Goal: Task Accomplishment & Management: Manage account settings

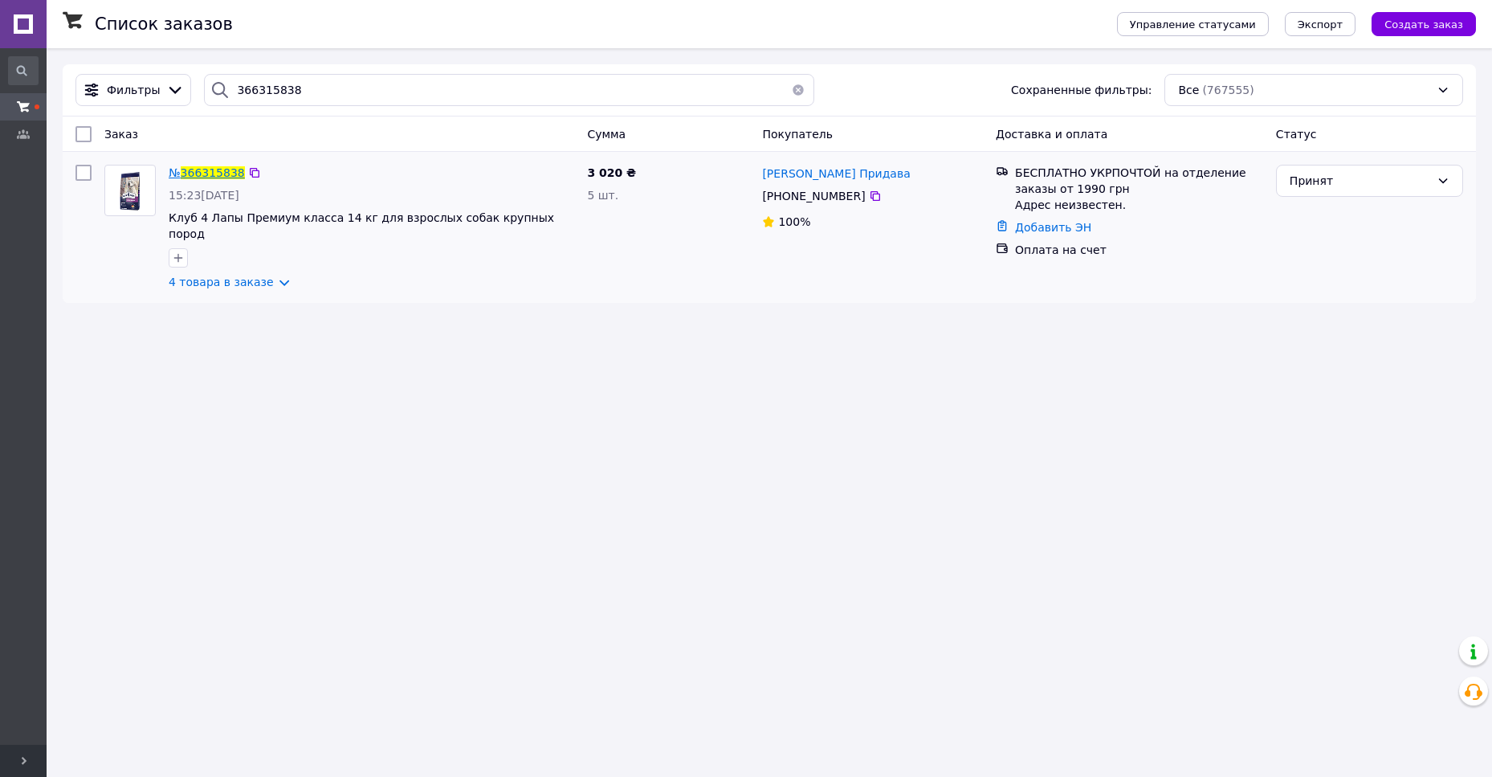
click at [207, 177] on span "366315838" at bounding box center [213, 172] width 64 height 13
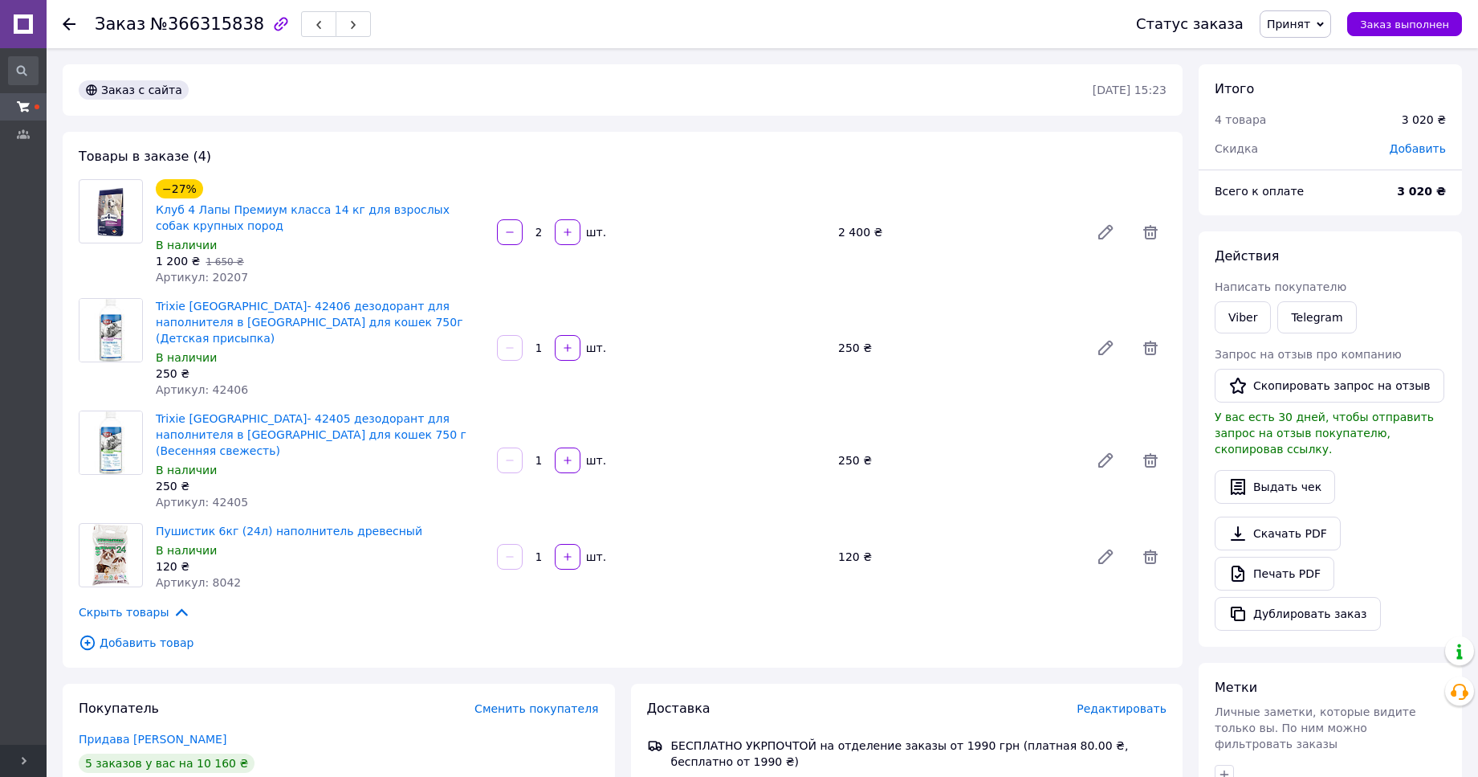
scroll to position [246, 0]
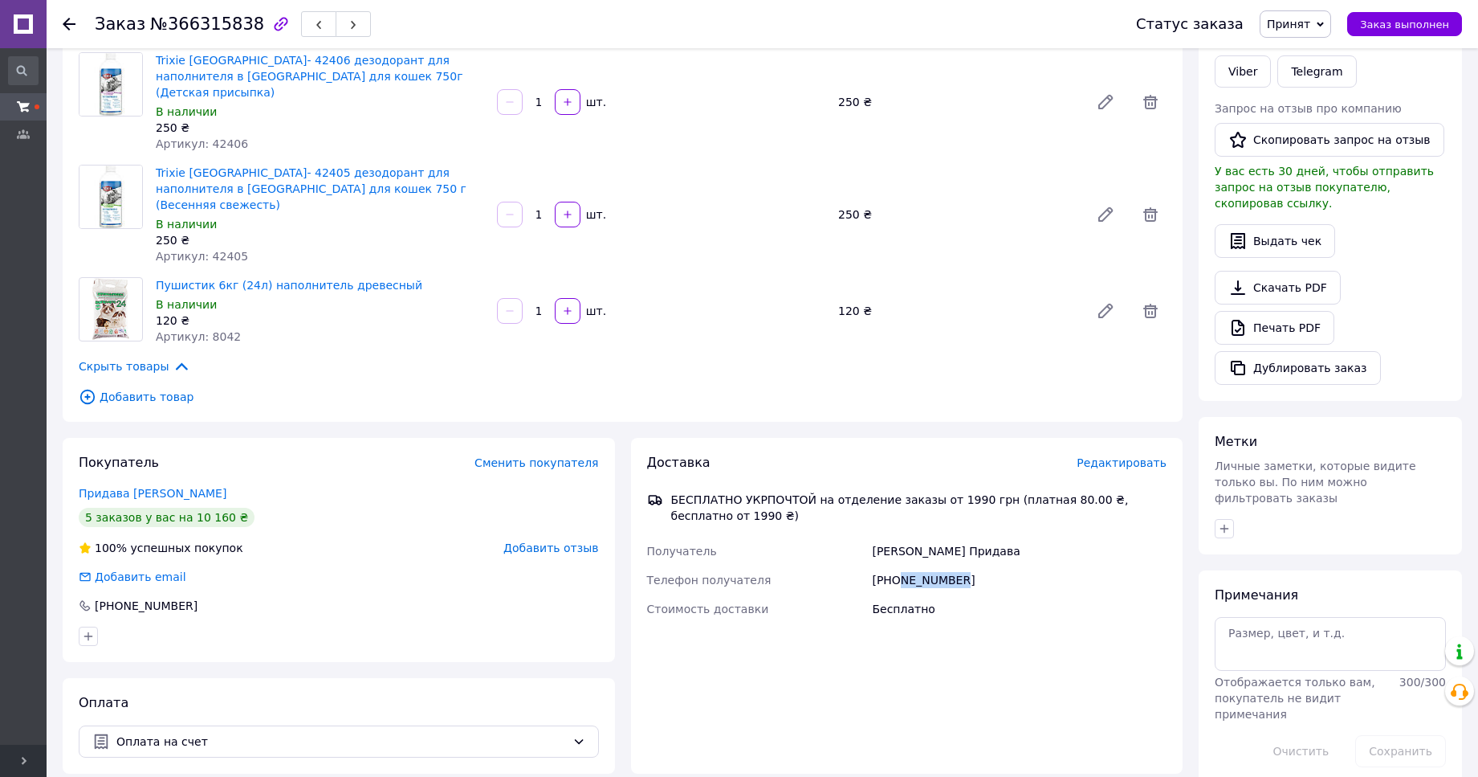
click at [897, 565] on div "+380956311977" at bounding box center [1019, 579] width 301 height 29
copy div "956311977"
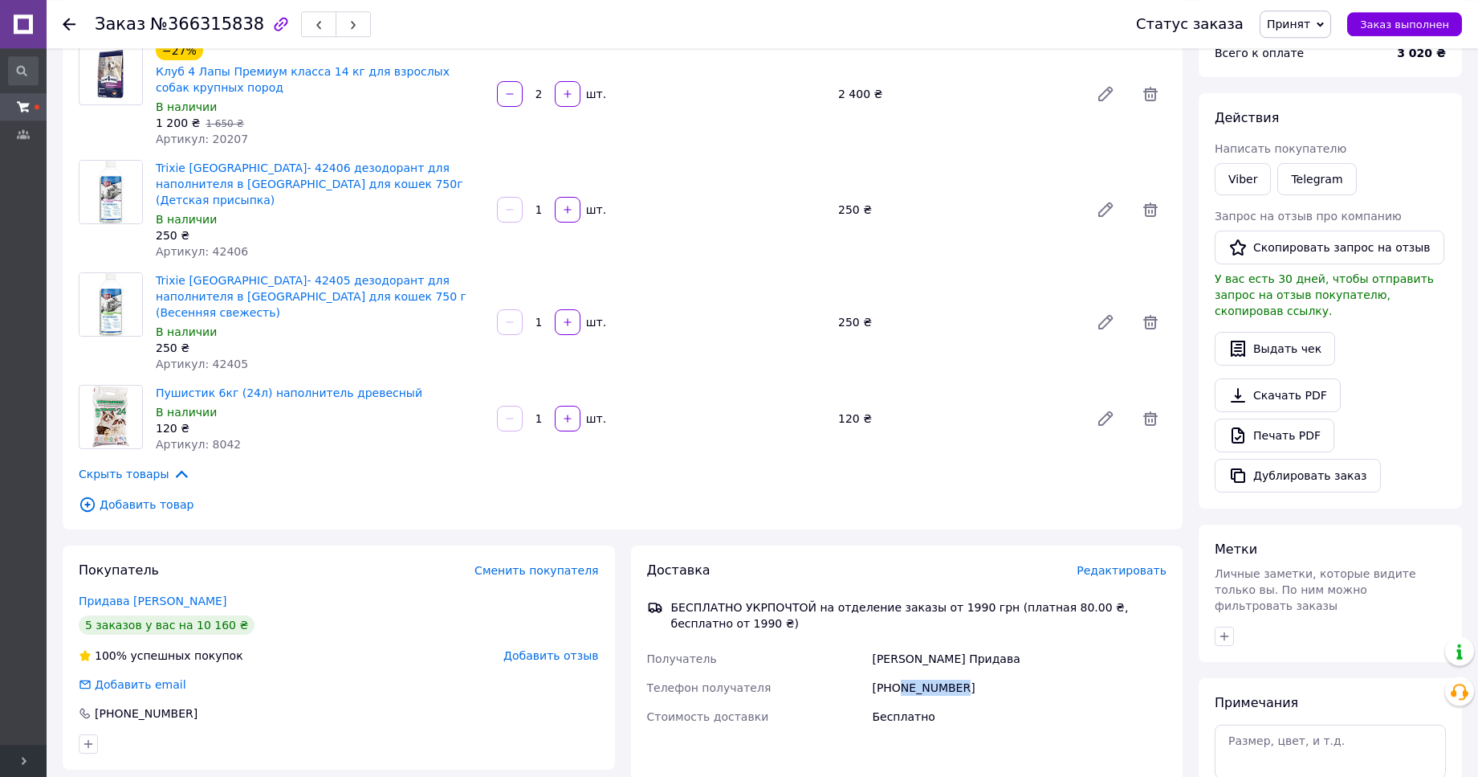
scroll to position [0, 0]
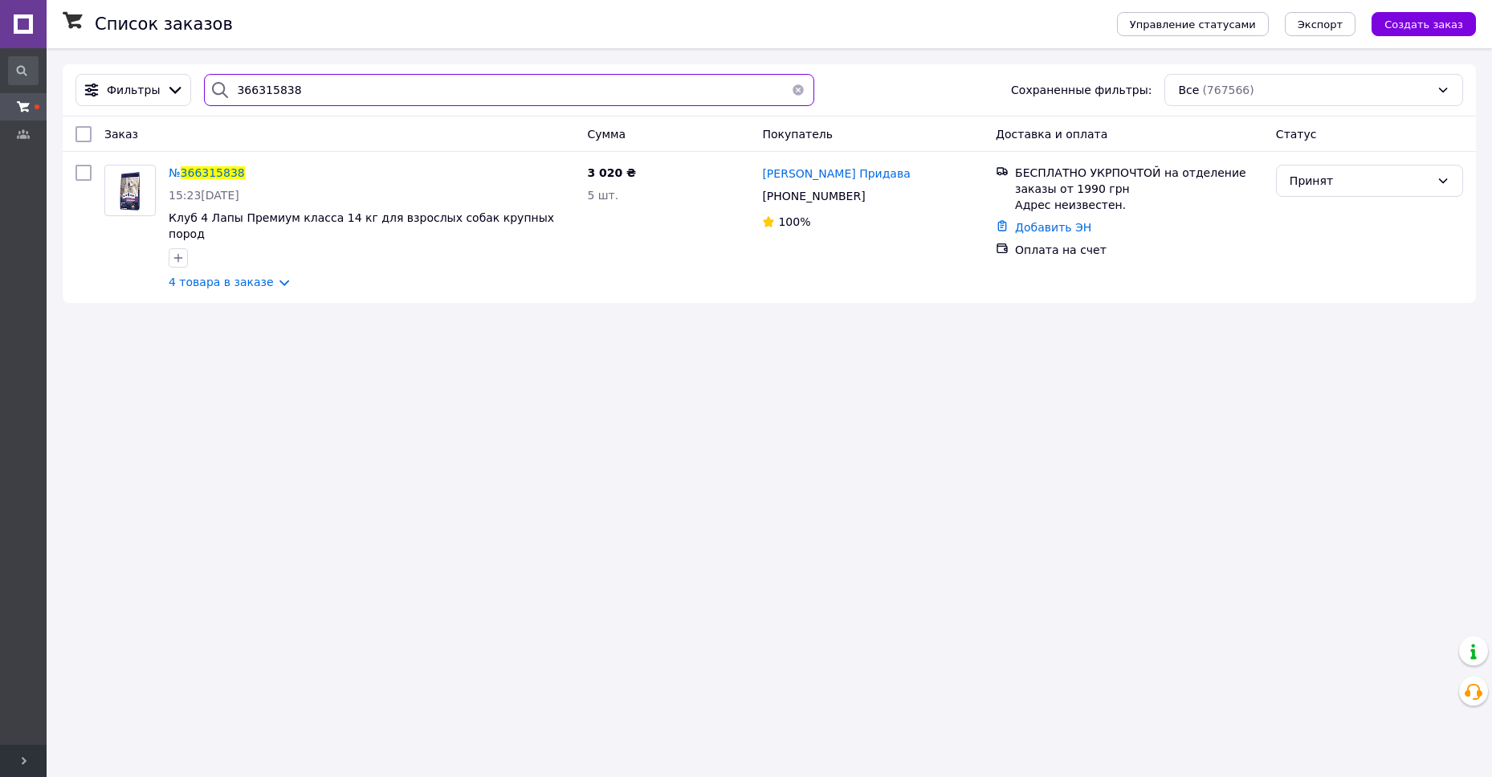
click at [248, 87] on input "366315838" at bounding box center [508, 90] width 609 height 32
paste input "6303"
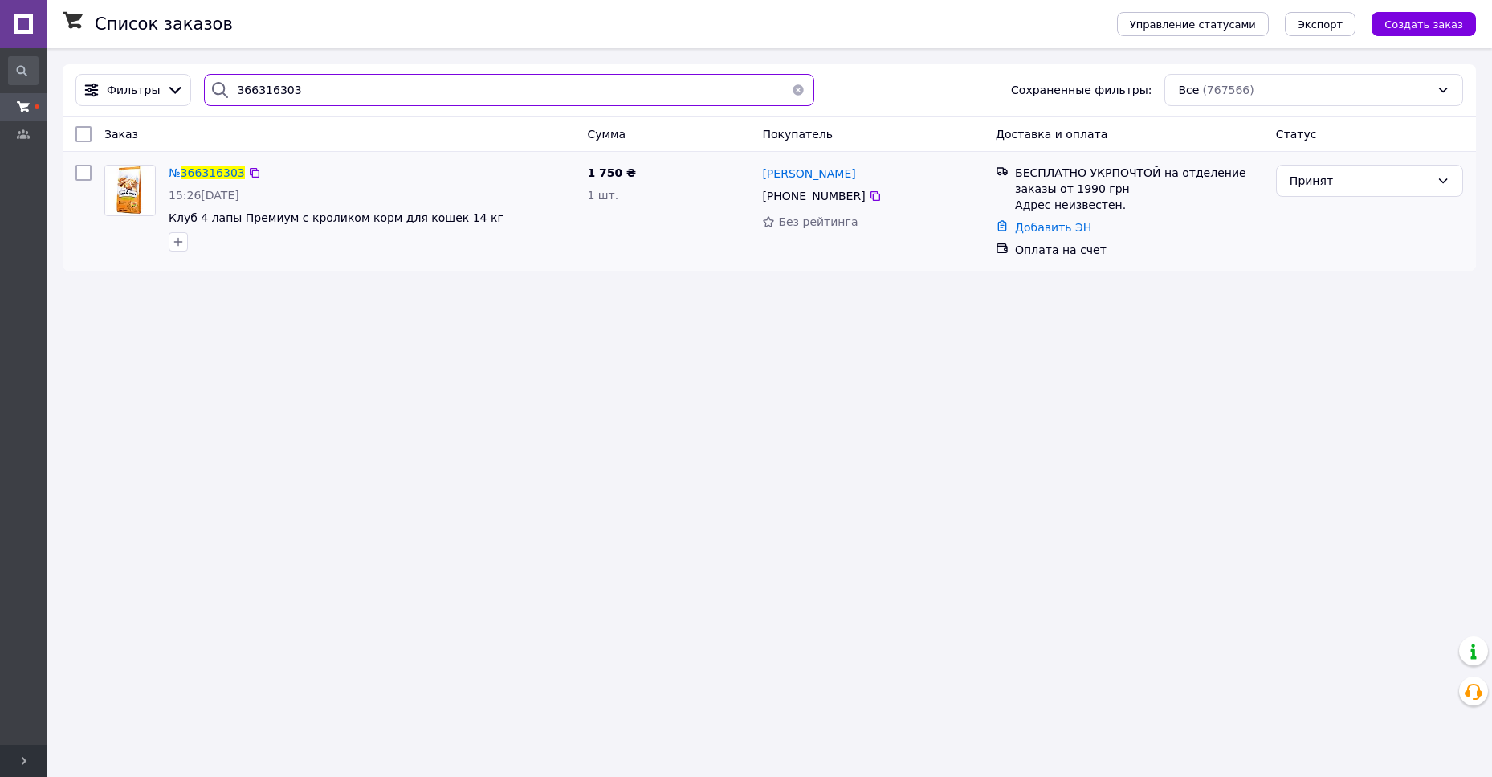
type input "366316303"
click at [192, 186] on div "№ 366316303 15:26, 12.10.2025 Клуб 4 лапы Премиум с кроликом корм для кошек 14 …" at bounding box center [371, 208] width 418 height 100
click at [197, 181] on div "№ 366316303" at bounding box center [206, 172] width 79 height 19
click at [205, 176] on span "366316303" at bounding box center [213, 172] width 64 height 13
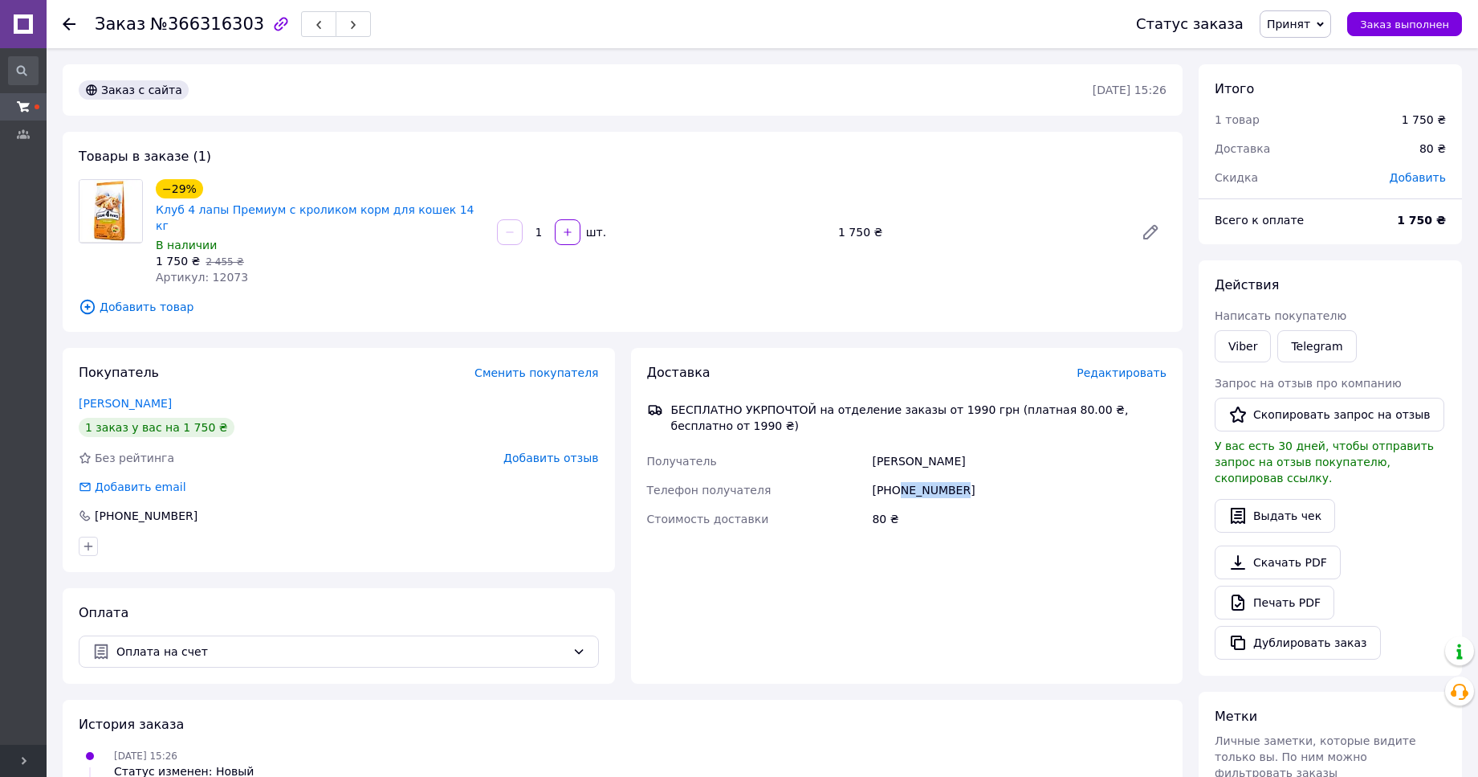
drag, startPoint x: 974, startPoint y: 463, endPoint x: 898, endPoint y: 471, distance: 76.7
click at [898, 475] on div "+380509932840" at bounding box center [1019, 489] width 301 height 29
copy div "509932840"
drag, startPoint x: 213, startPoint y: 384, endPoint x: 71, endPoint y: 397, distance: 142.7
click at [71, 397] on div "Покупатель Сменить покупателя Манякін Валентин 1 заказ у вас на 1 750 ₴ Без рей…" at bounding box center [339, 460] width 552 height 224
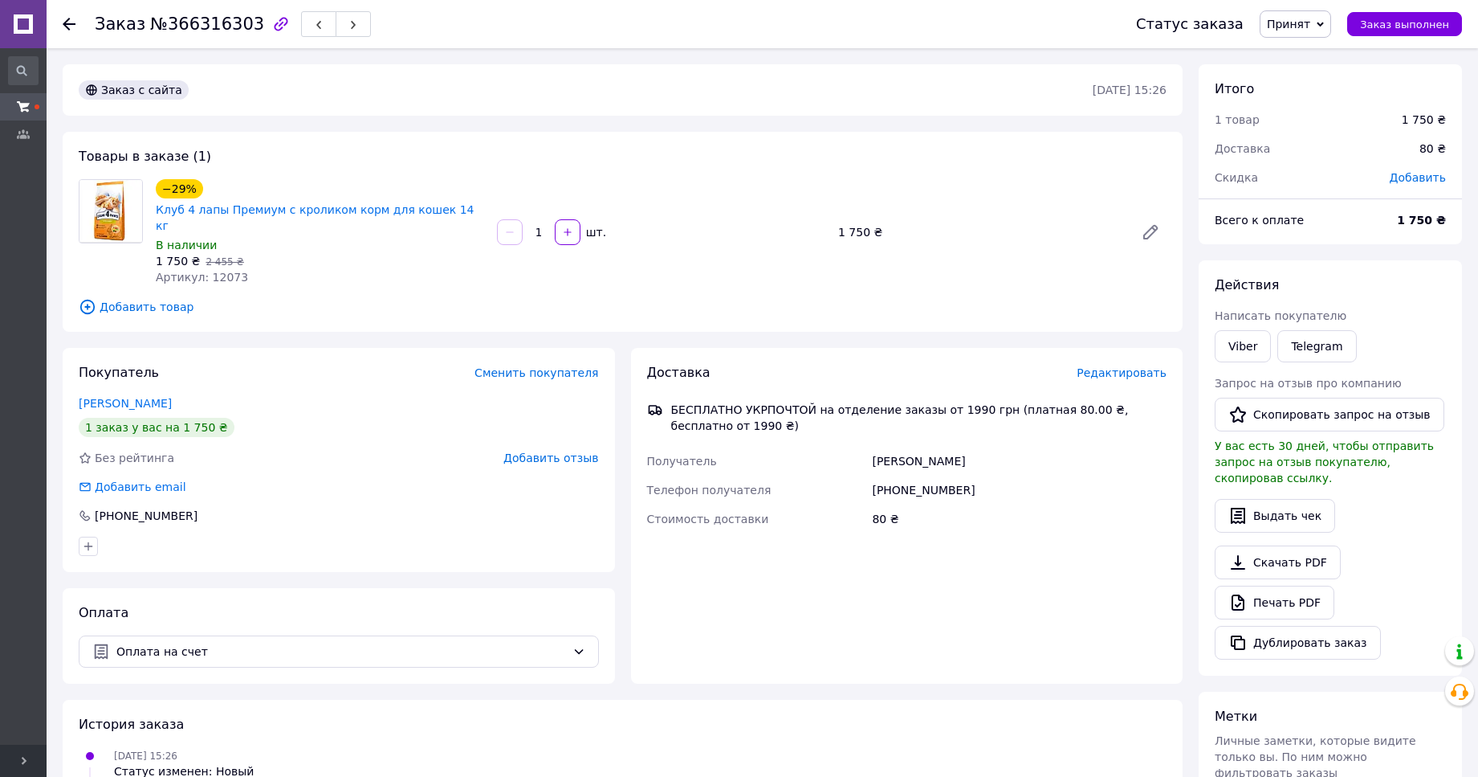
drag, startPoint x: 190, startPoint y: 387, endPoint x: 61, endPoint y: 397, distance: 128.9
click at [51, 397] on div "Заказ №366316303 Статус заказа Принят Выполнен Отменен Оплаченный новые Заказ в…" at bounding box center [763, 560] width 1432 height 1025
drag, startPoint x: 190, startPoint y: 386, endPoint x: 25, endPoint y: 387, distance: 165.4
click at [30, 387] on div "Зоомагазин Шиншилка - Дискаунтер зоотоваров.Корма для кошек и собак. Ветеринарн…" at bounding box center [739, 537] width 1478 height 1074
copy link "Манякін Валентин"
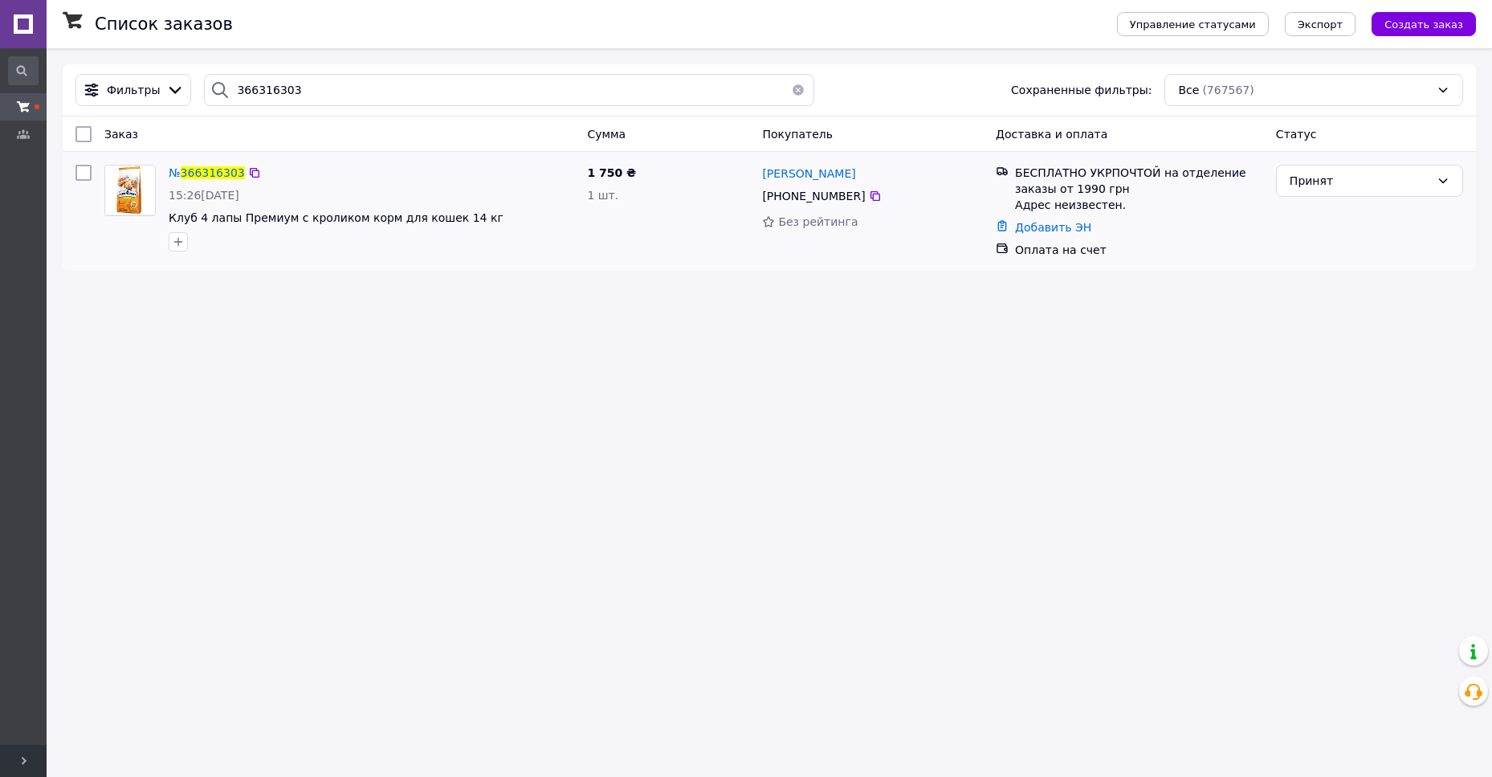
click at [195, 184] on div "№ 366316303 15:26, 12.10.2025 Клуб 4 лапы Премиум с кроликом корм для кошек 14 …" at bounding box center [371, 208] width 418 height 100
click at [213, 176] on span "366316303" at bounding box center [213, 172] width 64 height 13
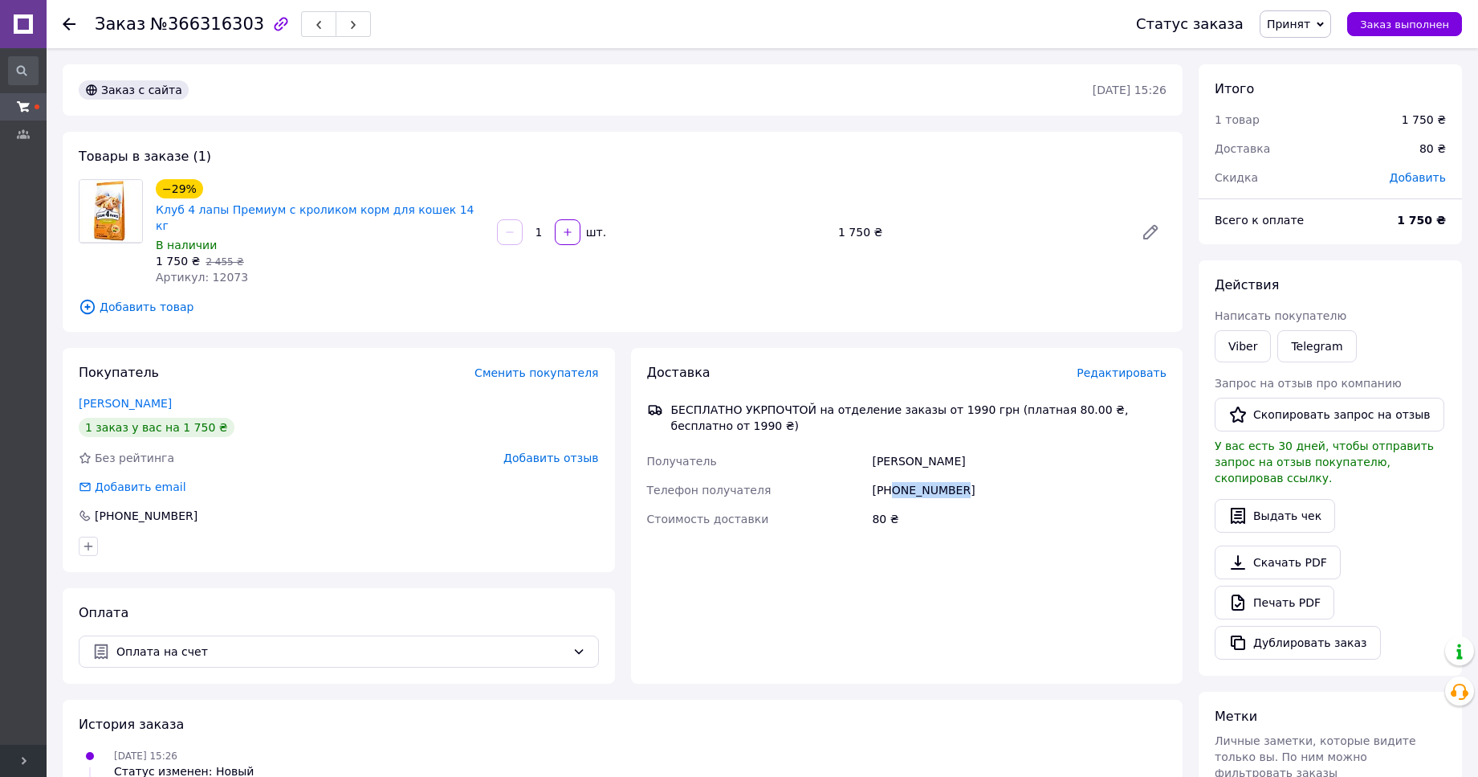
click at [895, 475] on div "+380509932840" at bounding box center [1019, 489] width 301 height 29
click at [995, 475] on div "+380509932840" at bounding box center [1019, 489] width 301 height 29
click at [896, 476] on div "+380509932840" at bounding box center [1019, 489] width 301 height 29
copy div "509932840"
click at [752, 573] on div "Доставка Редактировать БЕСПЛАТНО УКРПОЧТОЙ на отделение заказы от 1990 грн (пла…" at bounding box center [907, 516] width 552 height 336
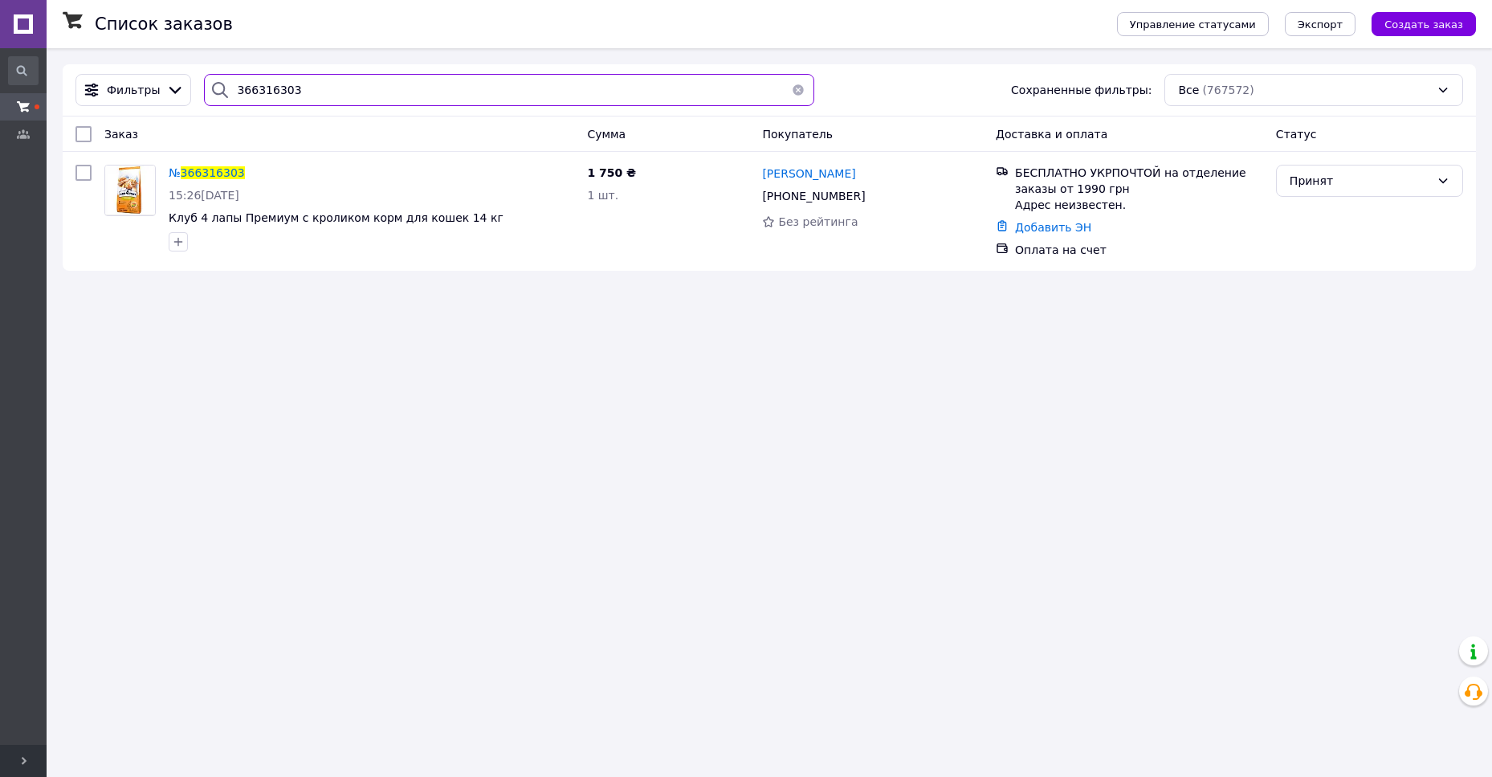
drag, startPoint x: 286, startPoint y: 92, endPoint x: 191, endPoint y: 95, distance: 94.8
click at [204, 95] on input "366316303" at bounding box center [508, 90] width 609 height 32
paste input "22114"
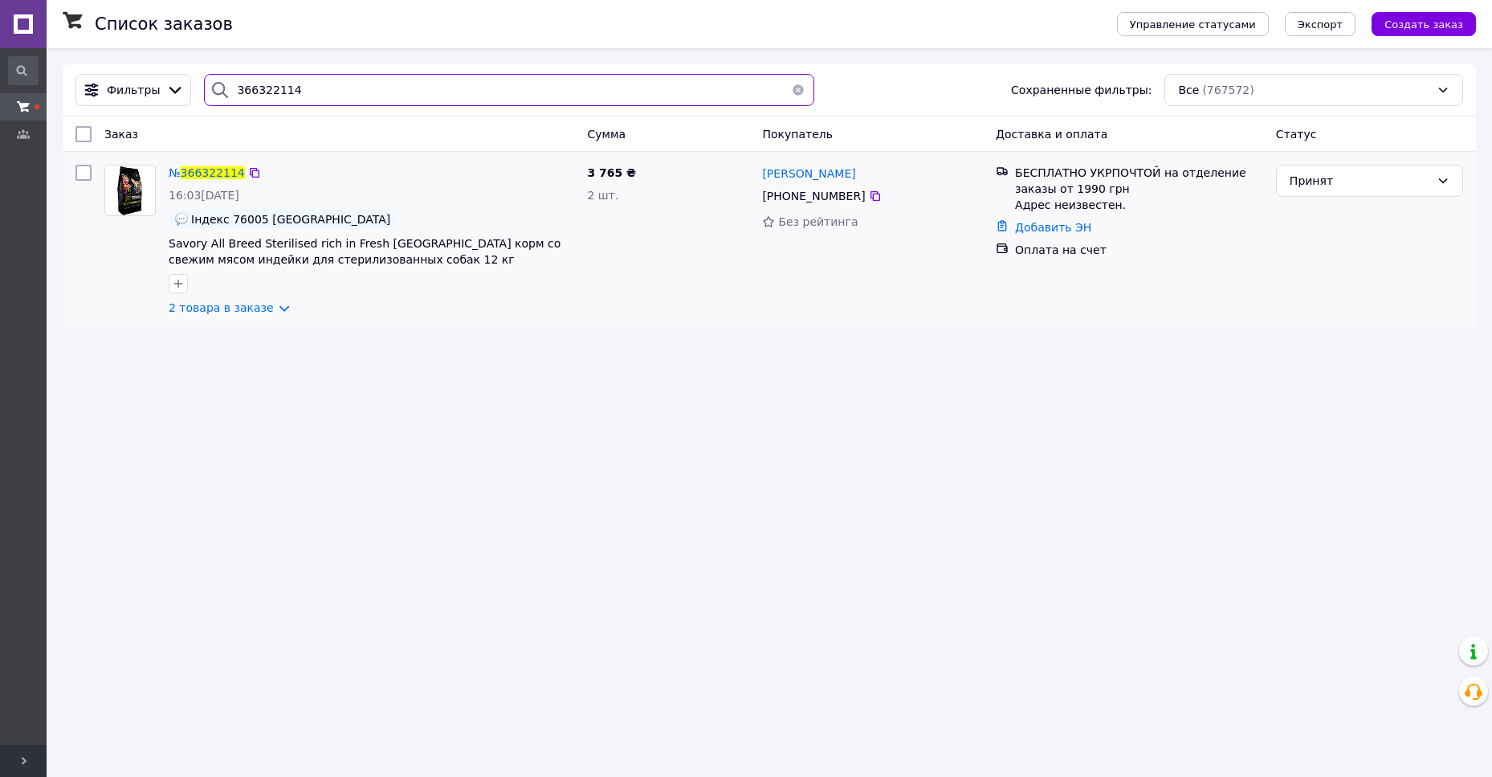
type input "366322114"
click at [197, 182] on div "№ 366322114" at bounding box center [206, 172] width 79 height 19
click at [203, 178] on span "366322114" at bounding box center [213, 172] width 64 height 13
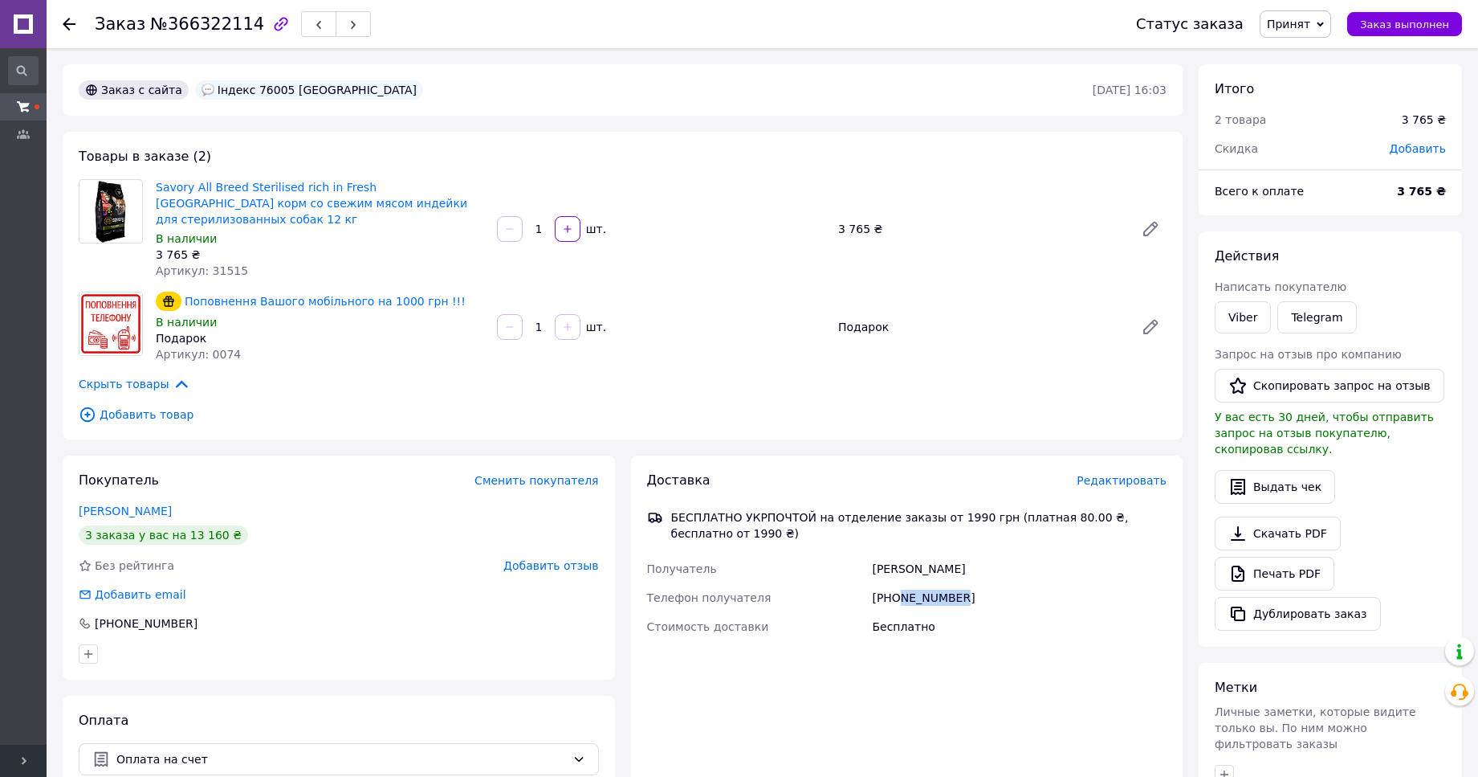
drag, startPoint x: 954, startPoint y: 580, endPoint x: 896, endPoint y: 585, distance: 58.0
click at [896, 585] on div "+380679573006" at bounding box center [1019, 597] width 301 height 29
drag, startPoint x: 896, startPoint y: 585, endPoint x: 923, endPoint y: 600, distance: 30.6
copy div "679573006"
drag, startPoint x: 1085, startPoint y: 55, endPoint x: 0, endPoint y: 241, distance: 1100.6
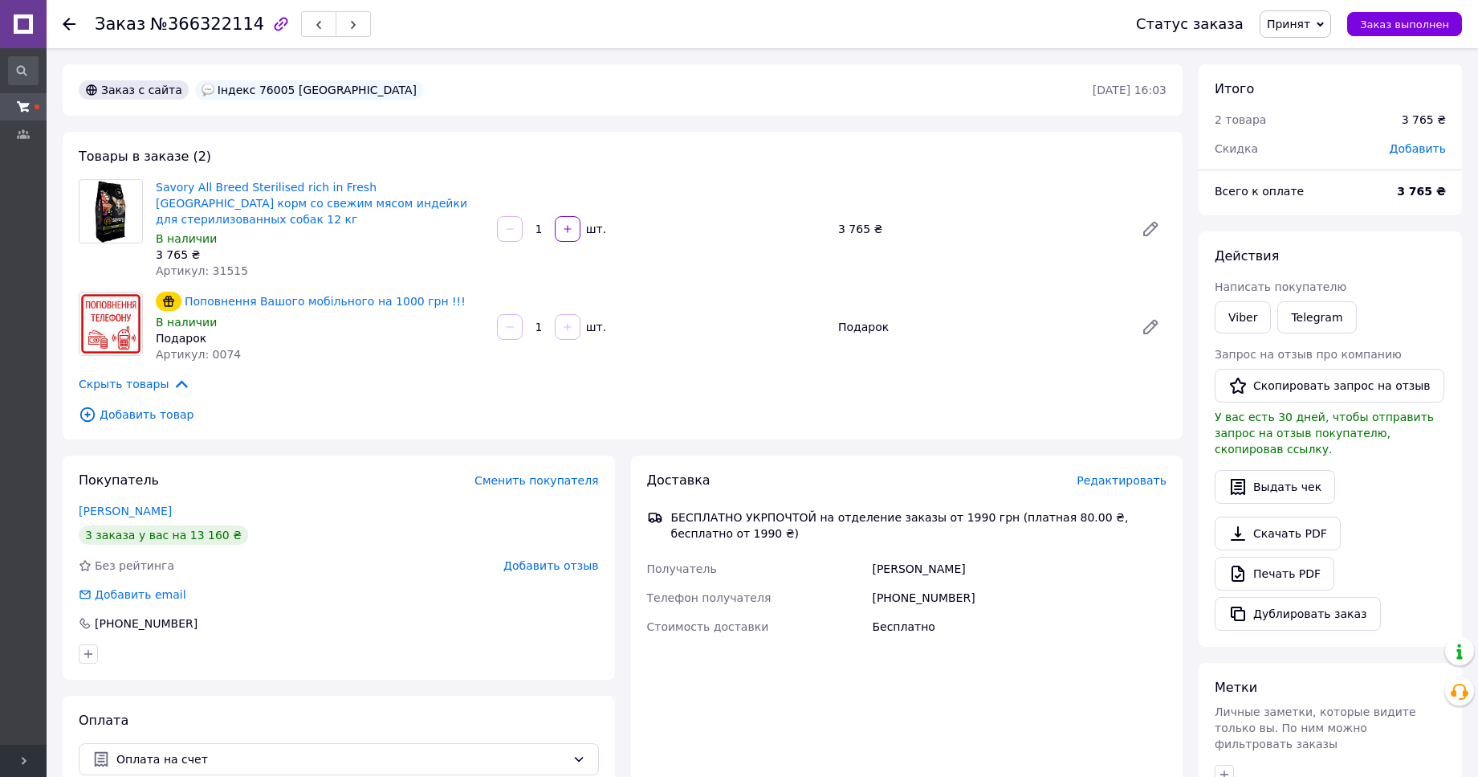
drag, startPoint x: 378, startPoint y: 433, endPoint x: 316, endPoint y: 463, distance: 68.6
click at [379, 433] on div "Заказ с сайта Індекс 76005 івано-франківськ 12.10.2025 • 16:03 Товары в заказе …" at bounding box center [623, 546] width 1136 height 964
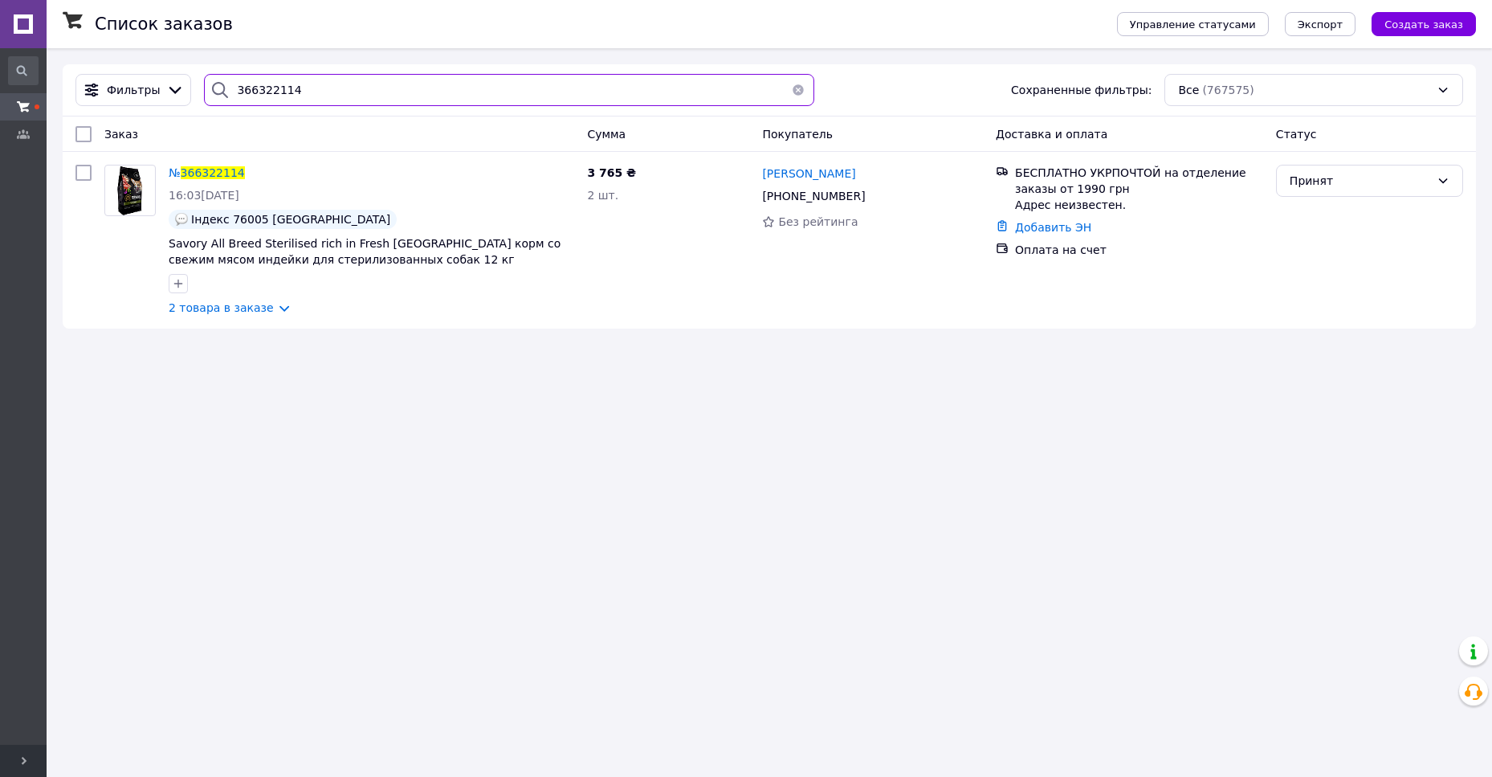
drag, startPoint x: 299, startPoint y: 92, endPoint x: 335, endPoint y: 92, distance: 36.1
click at [204, 93] on input "366322114" at bounding box center [508, 90] width 609 height 32
paste input "318"
type input "366322318"
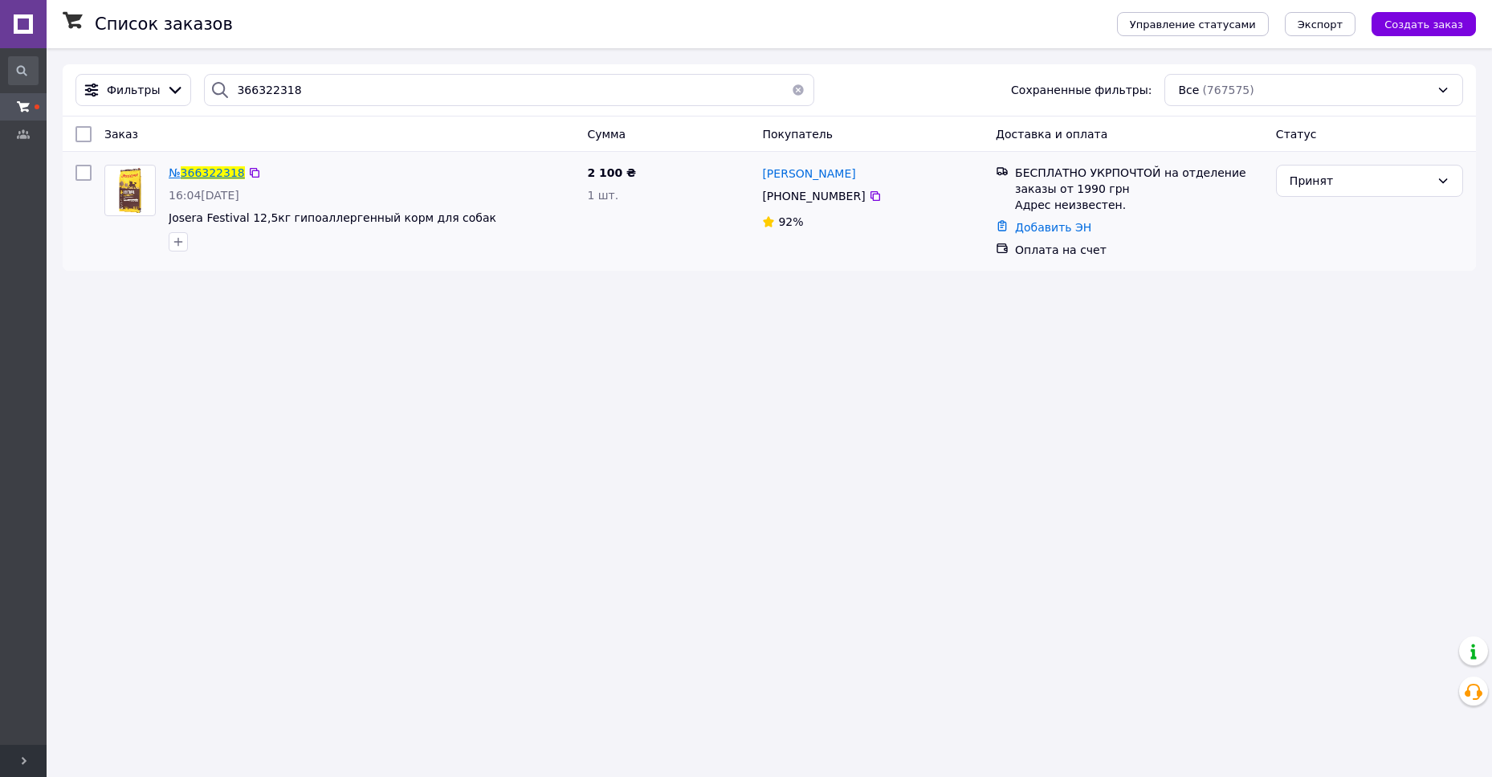
click at [208, 171] on span "366322318" at bounding box center [213, 172] width 64 height 13
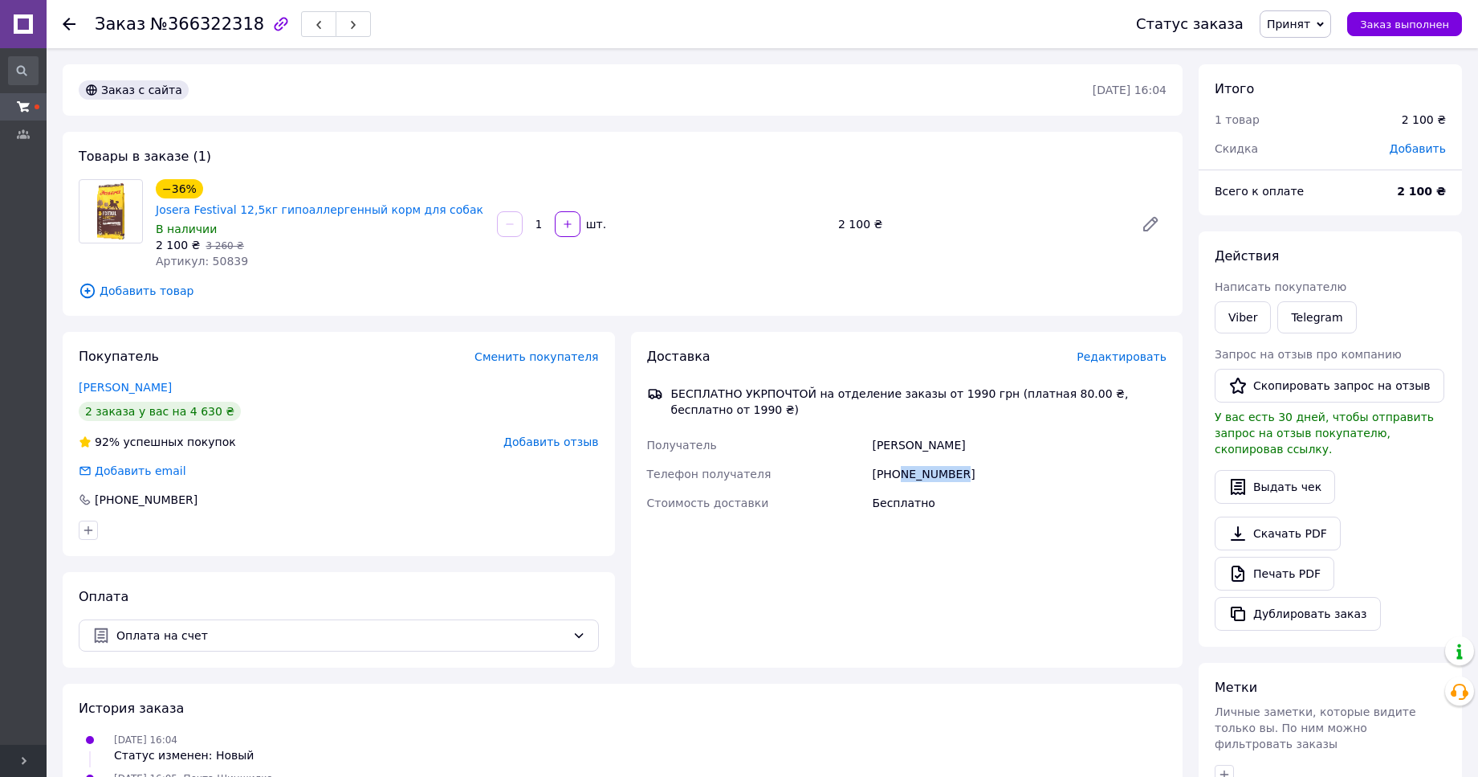
drag, startPoint x: 946, startPoint y: 452, endPoint x: 897, endPoint y: 460, distance: 49.6
click at [897, 460] on div "+380631125490" at bounding box center [1019, 473] width 301 height 29
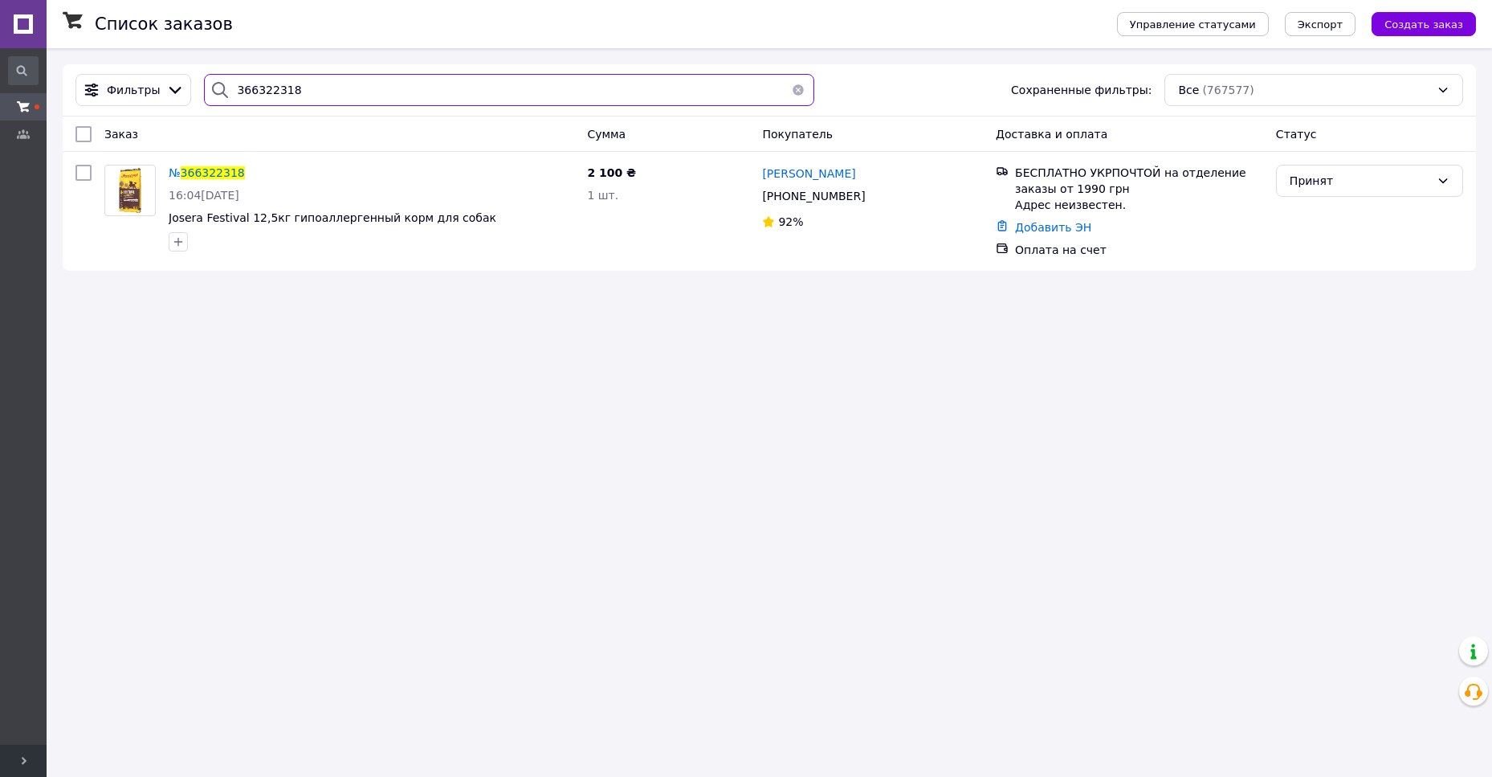
click at [263, 90] on input "366322318" at bounding box center [508, 90] width 609 height 32
paste input "31136"
type input "366331136"
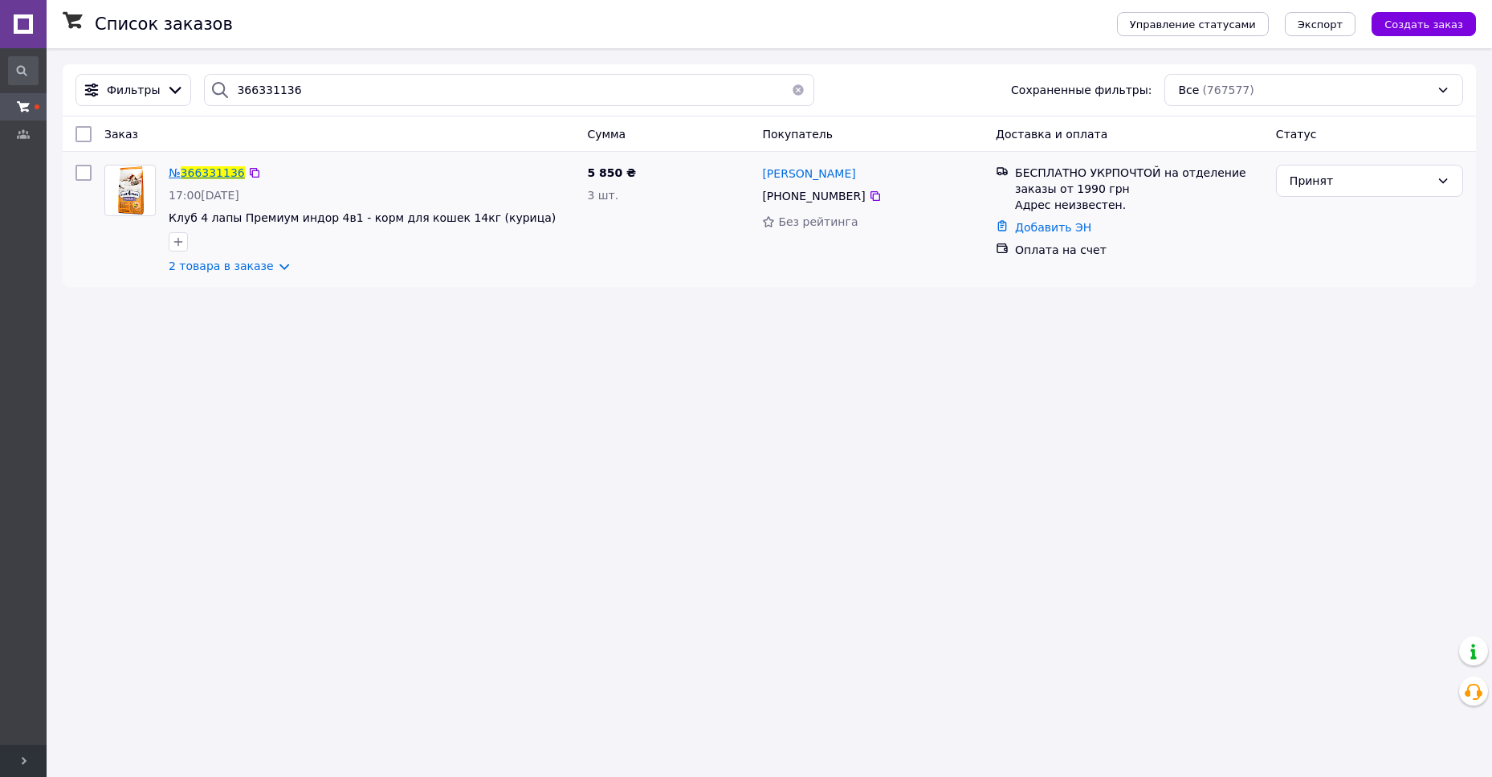
click at [203, 172] on span "366331136" at bounding box center [213, 172] width 64 height 13
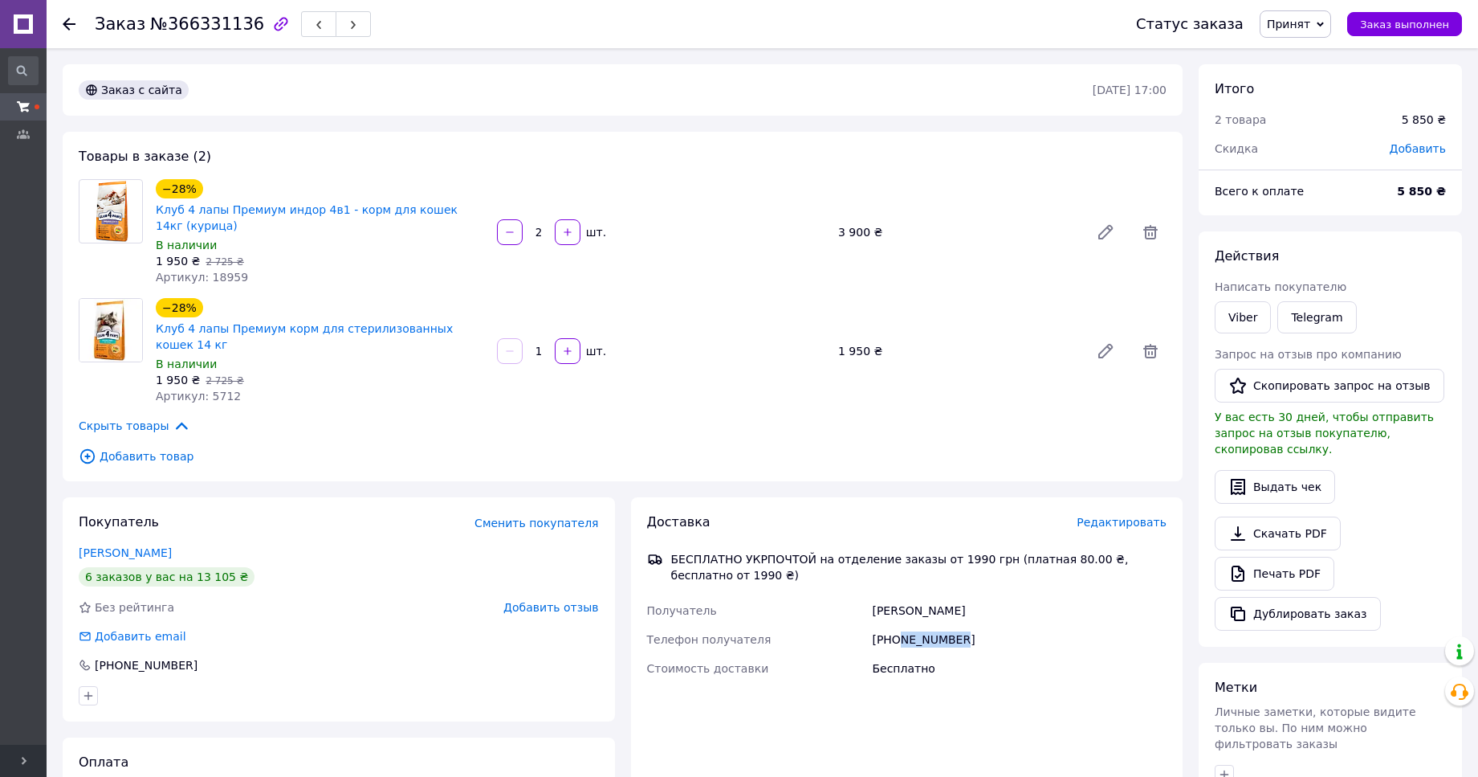
drag, startPoint x: 920, startPoint y: 625, endPoint x: 897, endPoint y: 626, distance: 23.3
click at [897, 626] on div "+380961432802" at bounding box center [1019, 639] width 301 height 29
copy div "961432802"
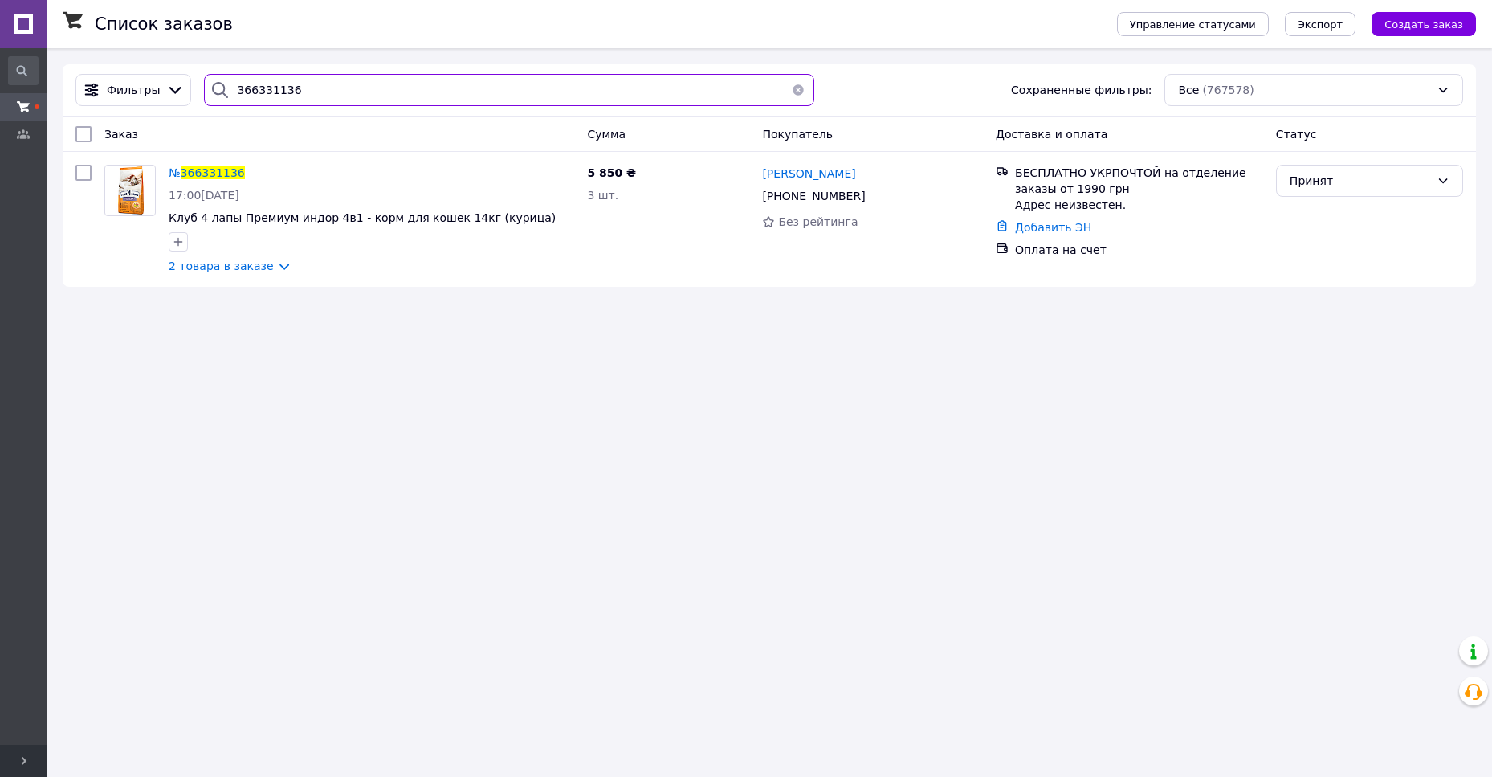
click at [258, 96] on input "366331136" at bounding box center [508, 90] width 609 height 32
click at [258, 95] on input "366331136" at bounding box center [508, 90] width 609 height 32
paste input "3807"
type input "366333807"
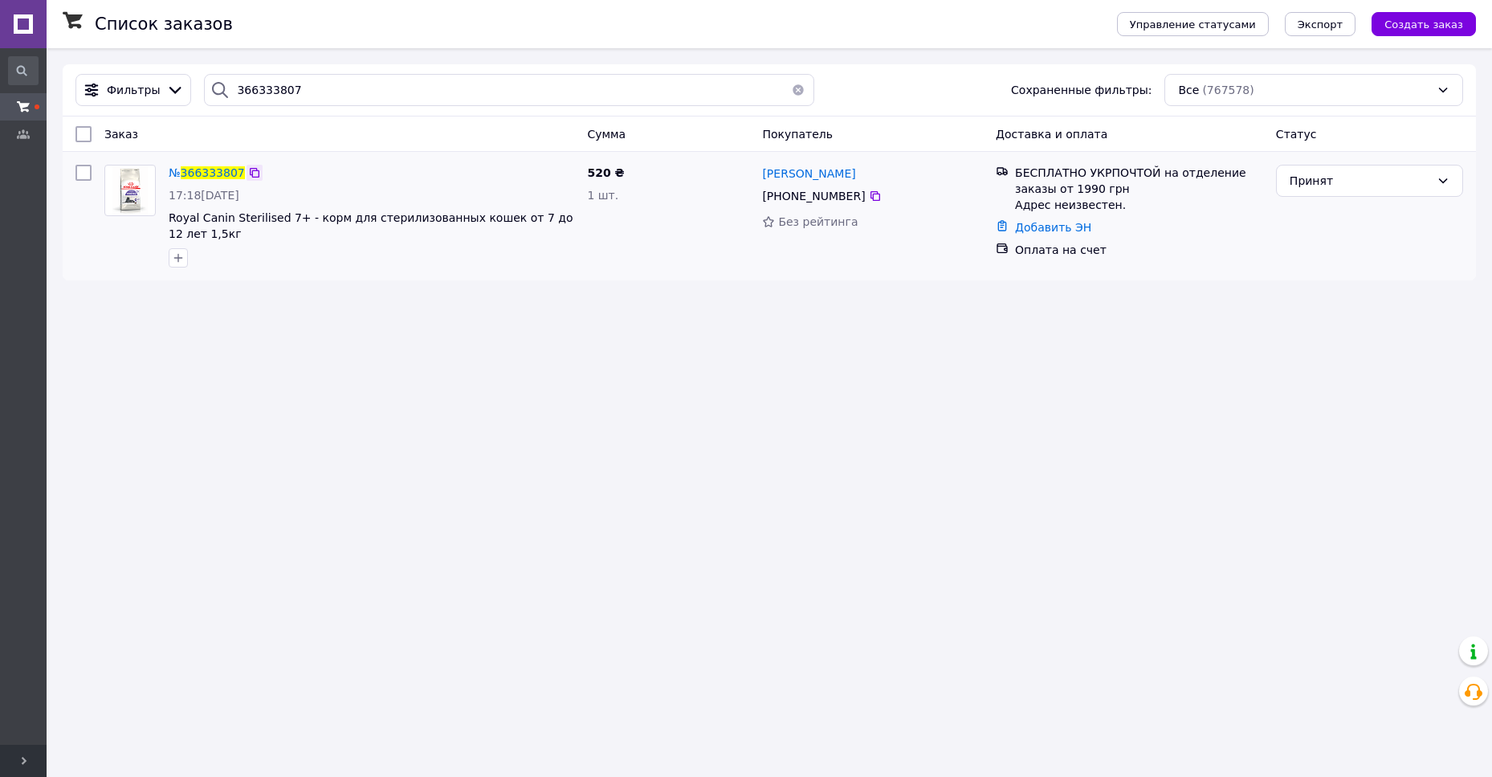
click at [250, 176] on icon at bounding box center [254, 172] width 13 height 13
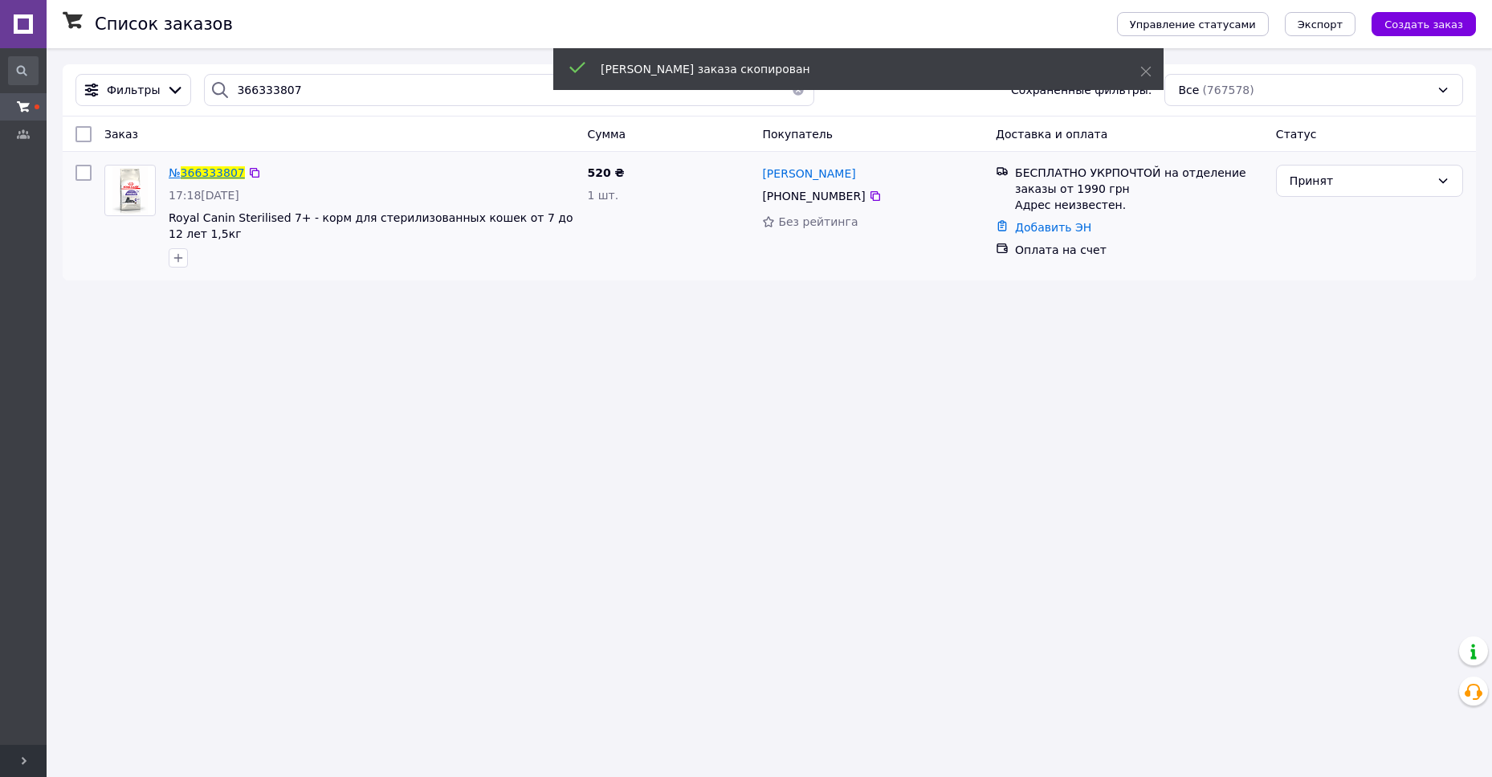
click at [219, 179] on span "366333807" at bounding box center [213, 172] width 64 height 13
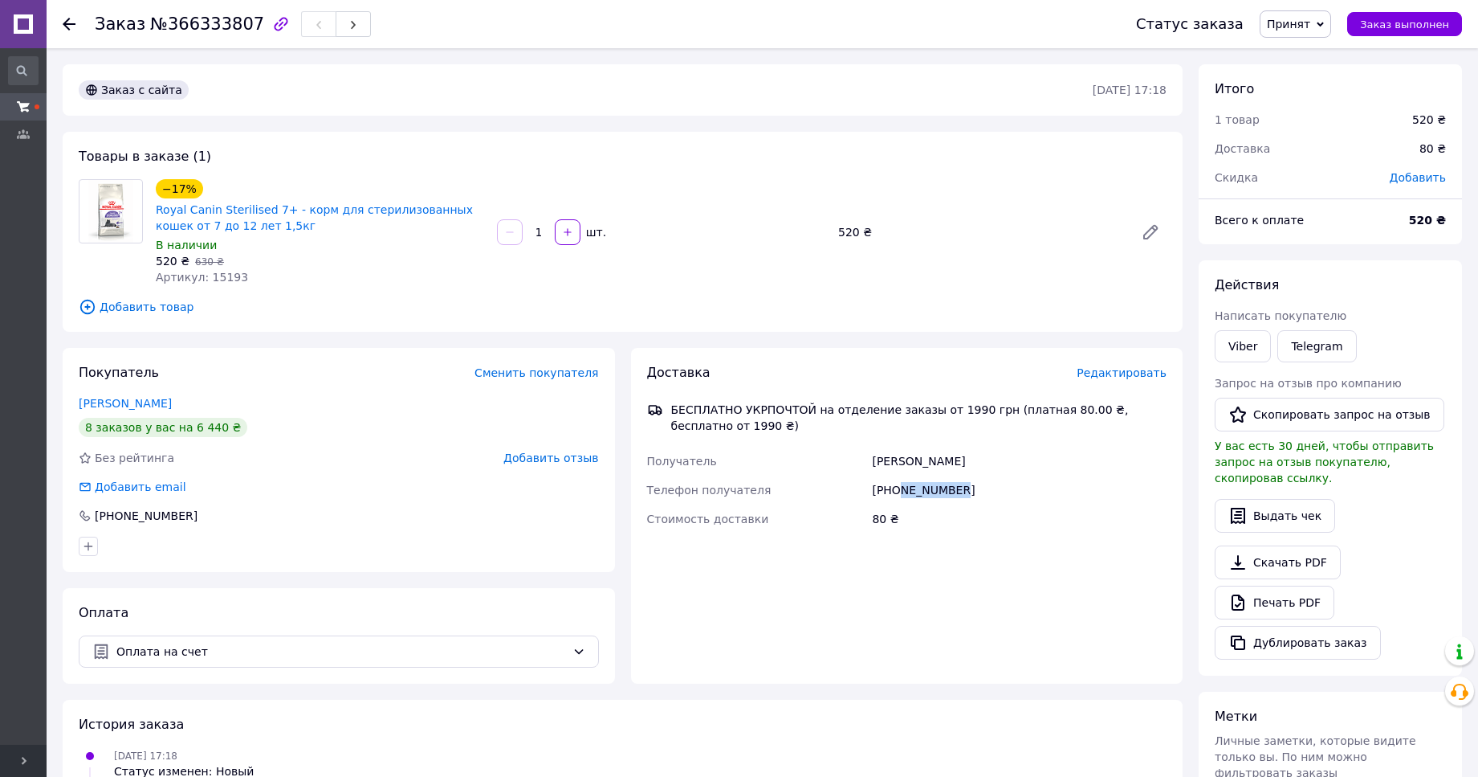
drag, startPoint x: 954, startPoint y: 487, endPoint x: 897, endPoint y: 488, distance: 57.0
click at [897, 488] on div "+380961496917" at bounding box center [1019, 489] width 301 height 29
copy div "961496917"
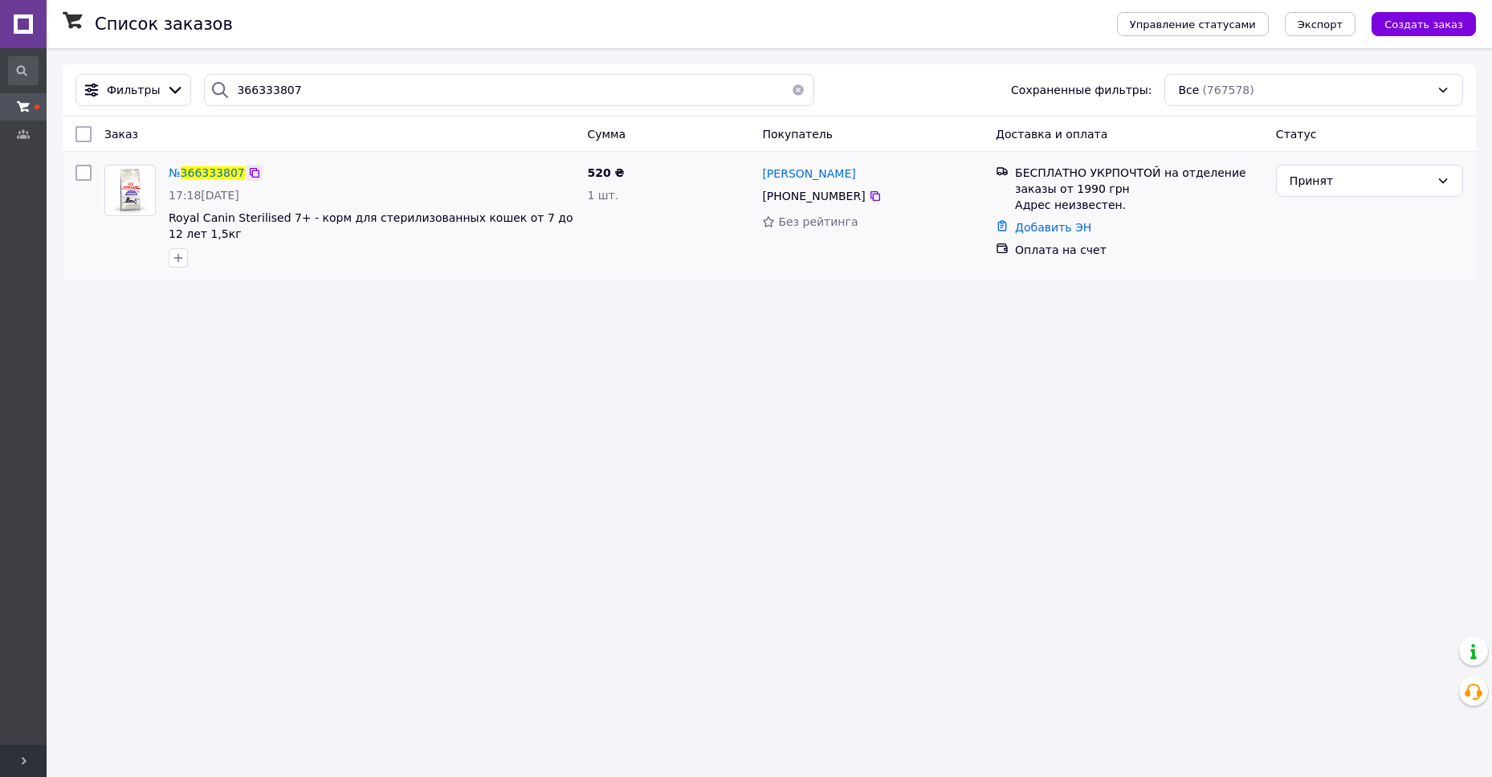
click at [251, 173] on icon at bounding box center [254, 172] width 13 height 13
click at [793, 87] on button "button" at bounding box center [798, 90] width 32 height 32
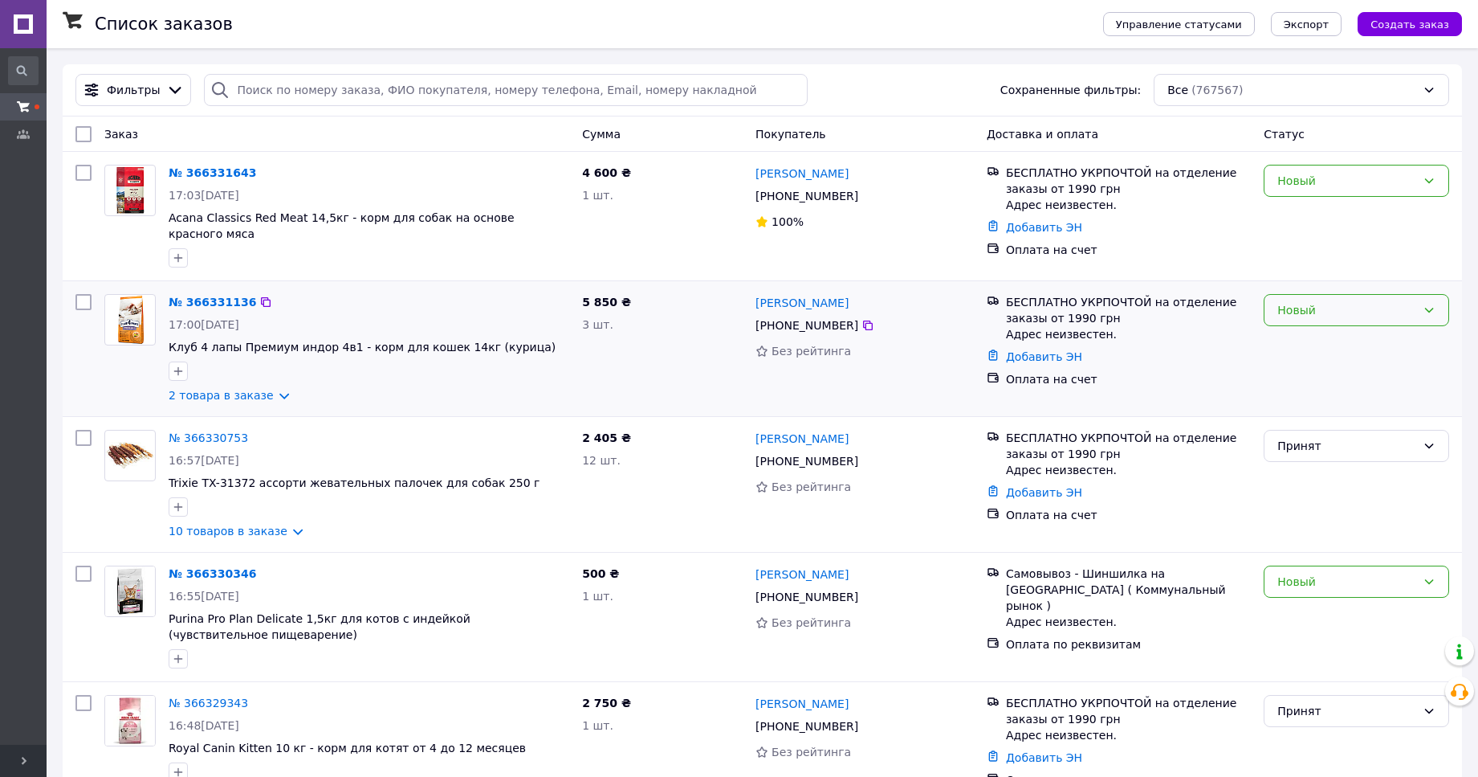
click at [1314, 310] on div "Новый" at bounding box center [1356, 310] width 185 height 32
click at [1307, 343] on li "Принят" at bounding box center [1357, 335] width 184 height 29
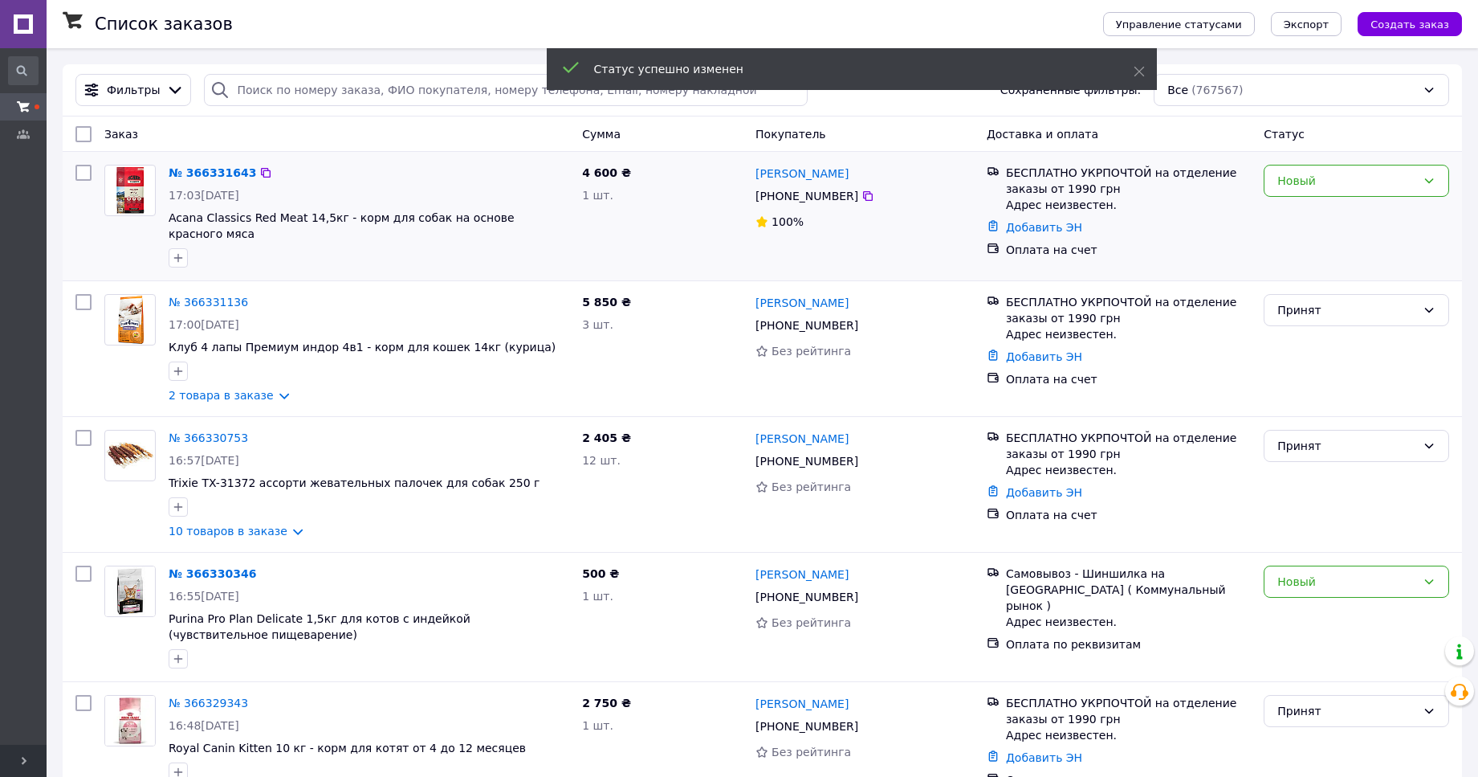
drag, startPoint x: 1337, startPoint y: 187, endPoint x: 1332, endPoint y: 198, distance: 11.5
click at [1335, 187] on div "Новый" at bounding box center [1347, 181] width 139 height 18
click at [1314, 226] on li "Принят" at bounding box center [1357, 216] width 184 height 29
click at [258, 294] on div "№ 366331136" at bounding box center [369, 301] width 404 height 19
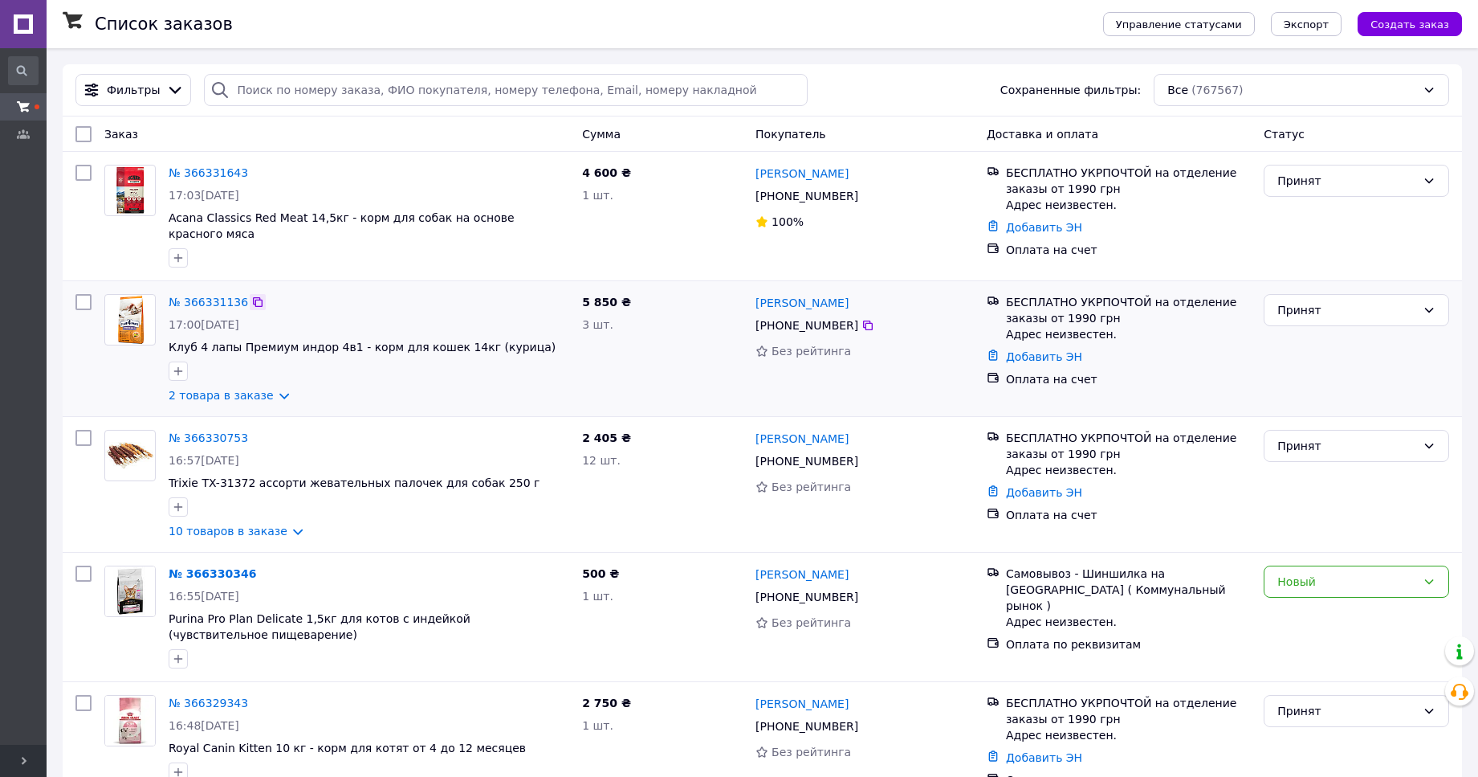
click at [252, 296] on icon at bounding box center [257, 302] width 13 height 13
click at [251, 177] on icon at bounding box center [257, 172] width 13 height 13
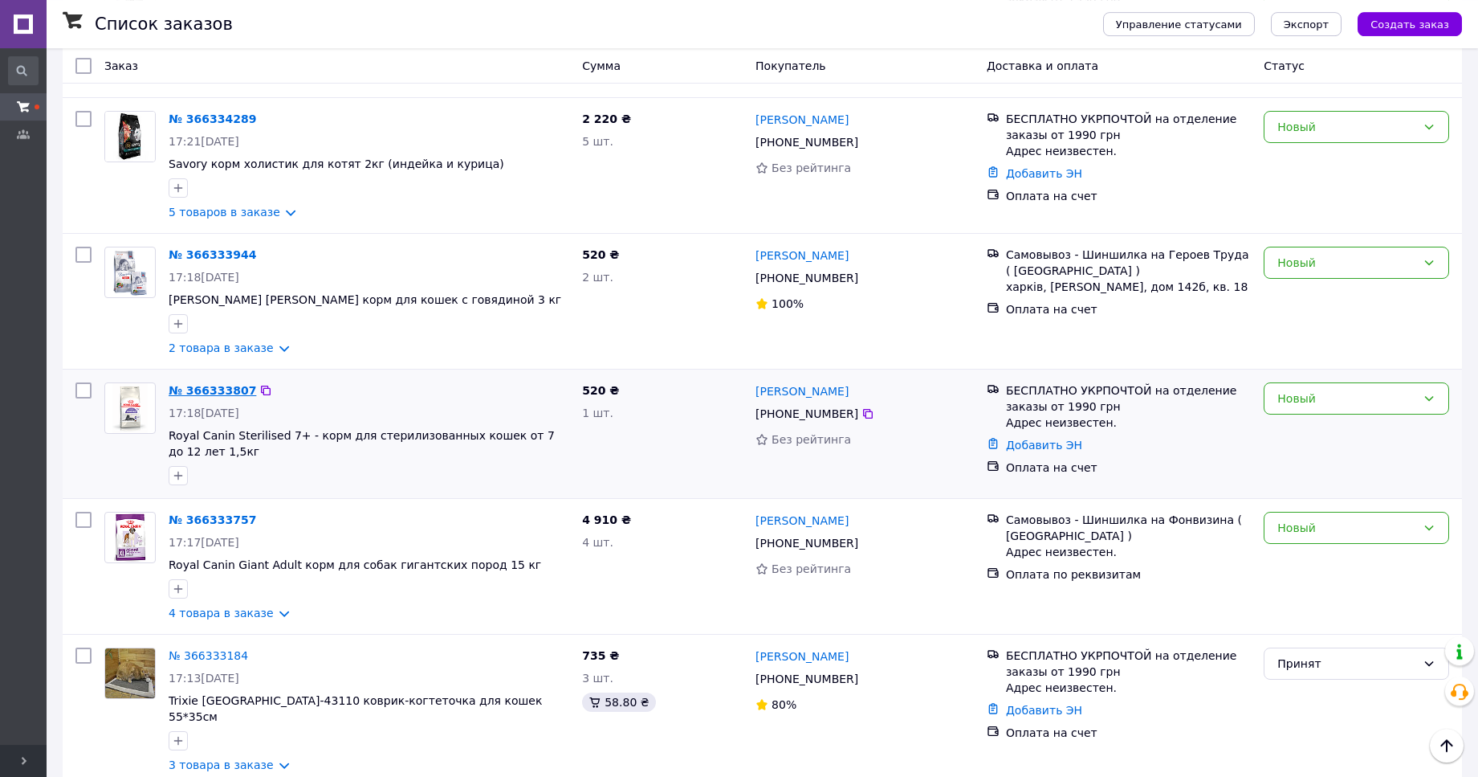
scroll to position [164, 0]
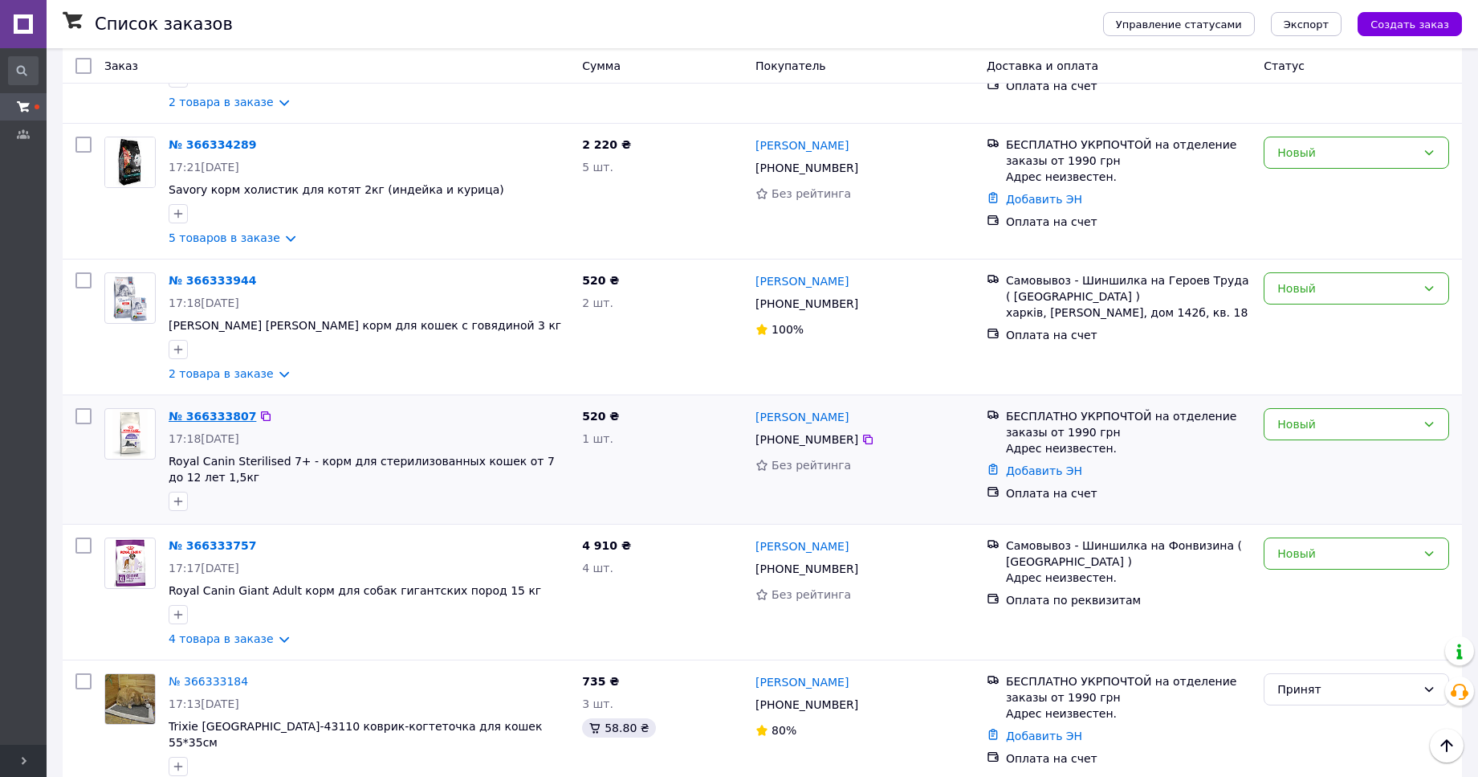
click at [213, 422] on link "№ 366333807" at bounding box center [213, 416] width 88 height 13
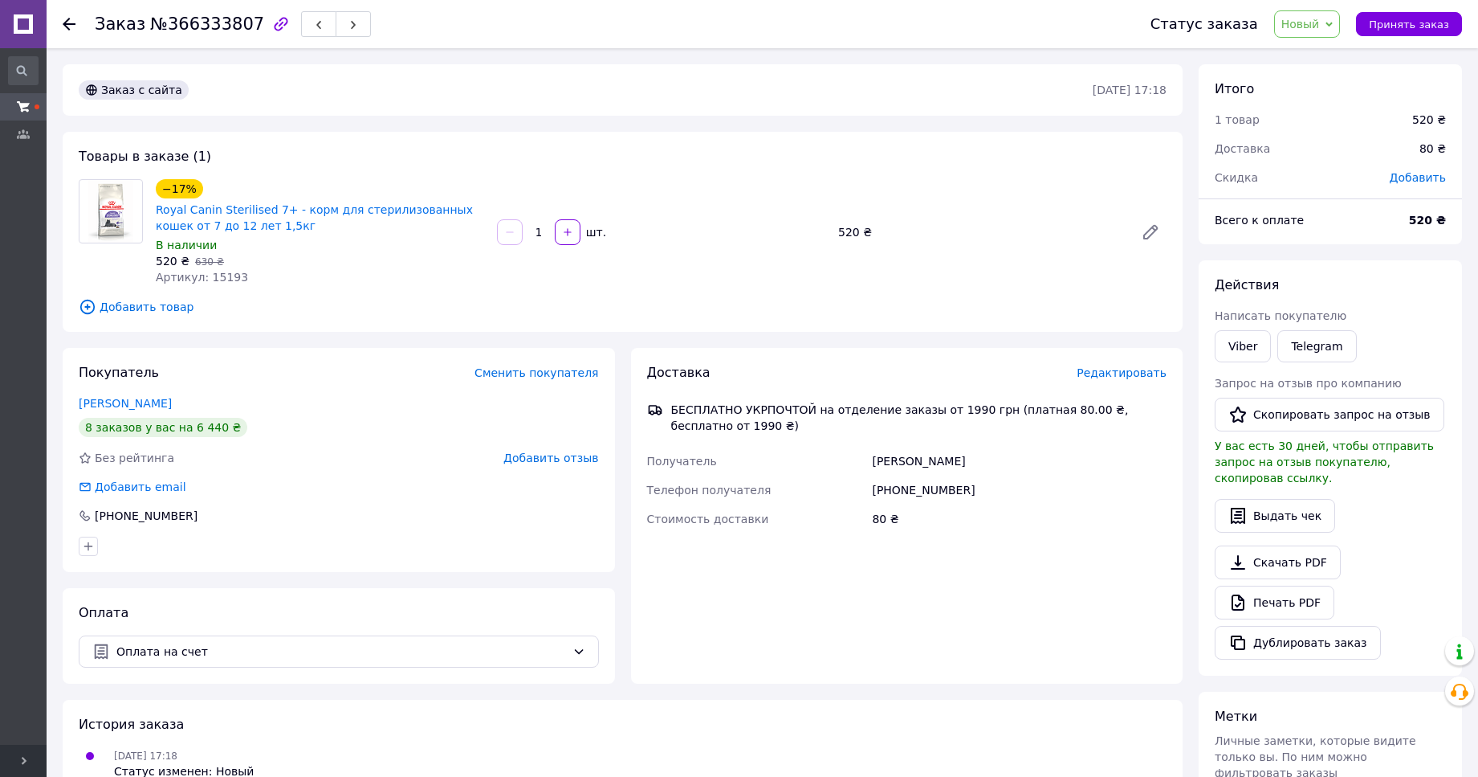
scroll to position [1, 0]
drag, startPoint x: 1299, startPoint y: 34, endPoint x: 1303, endPoint y: 53, distance: 19.5
click at [1300, 34] on span "Новый" at bounding box center [1307, 23] width 67 height 27
drag, startPoint x: 1303, startPoint y: 55, endPoint x: 1284, endPoint y: 63, distance: 21.2
click at [1303, 54] on li "Принят" at bounding box center [1317, 56] width 85 height 24
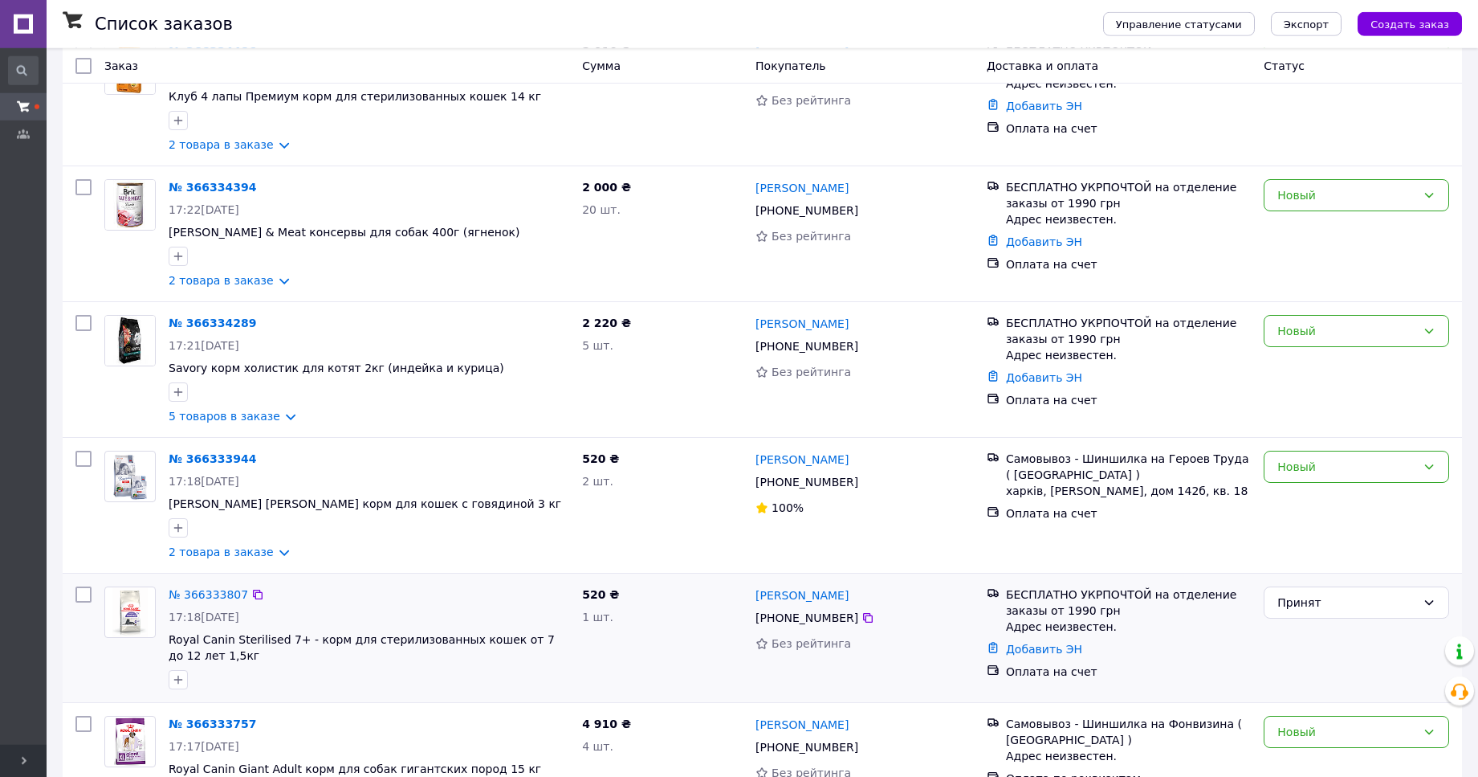
scroll to position [246, 0]
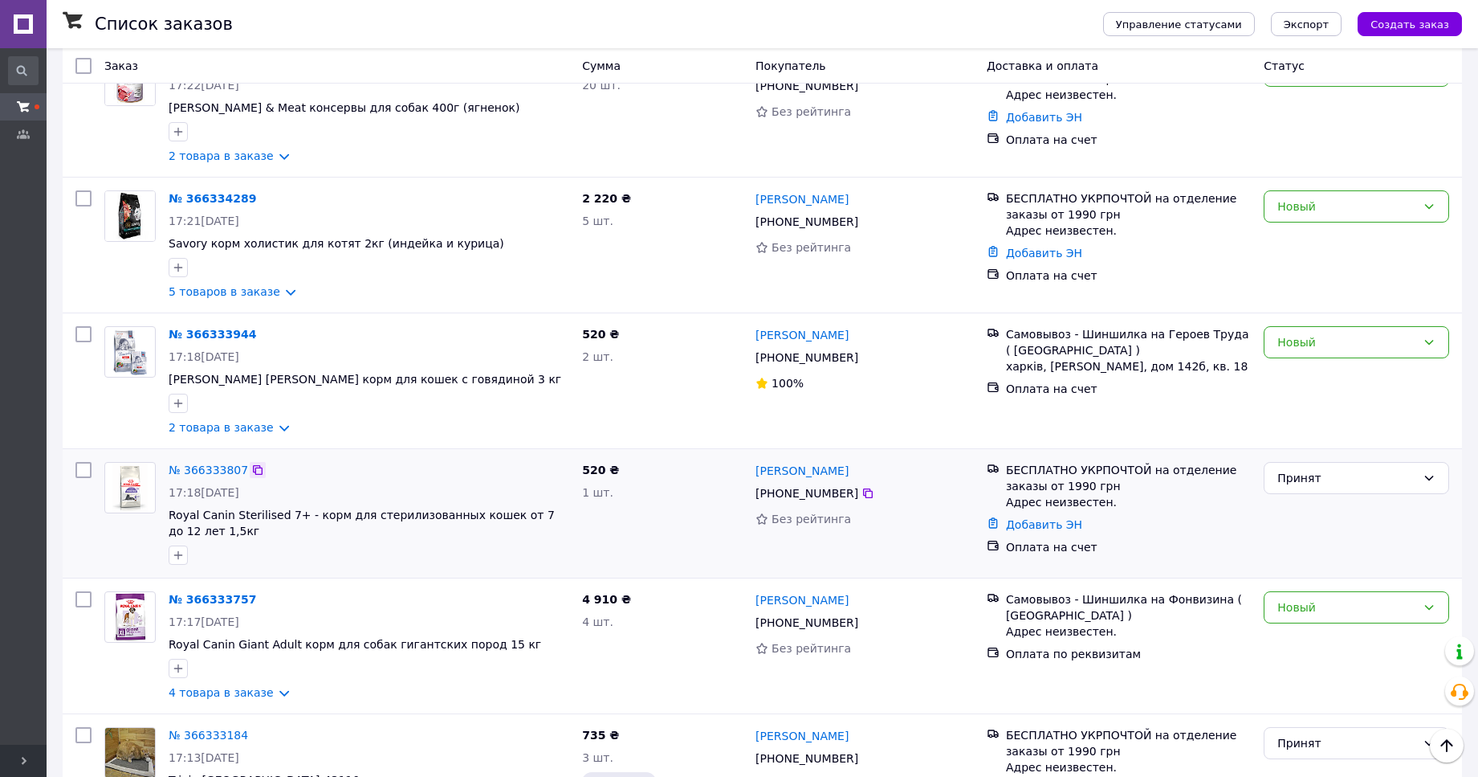
click at [255, 476] on div at bounding box center [258, 470] width 16 height 16
click at [251, 471] on icon at bounding box center [257, 469] width 13 height 13
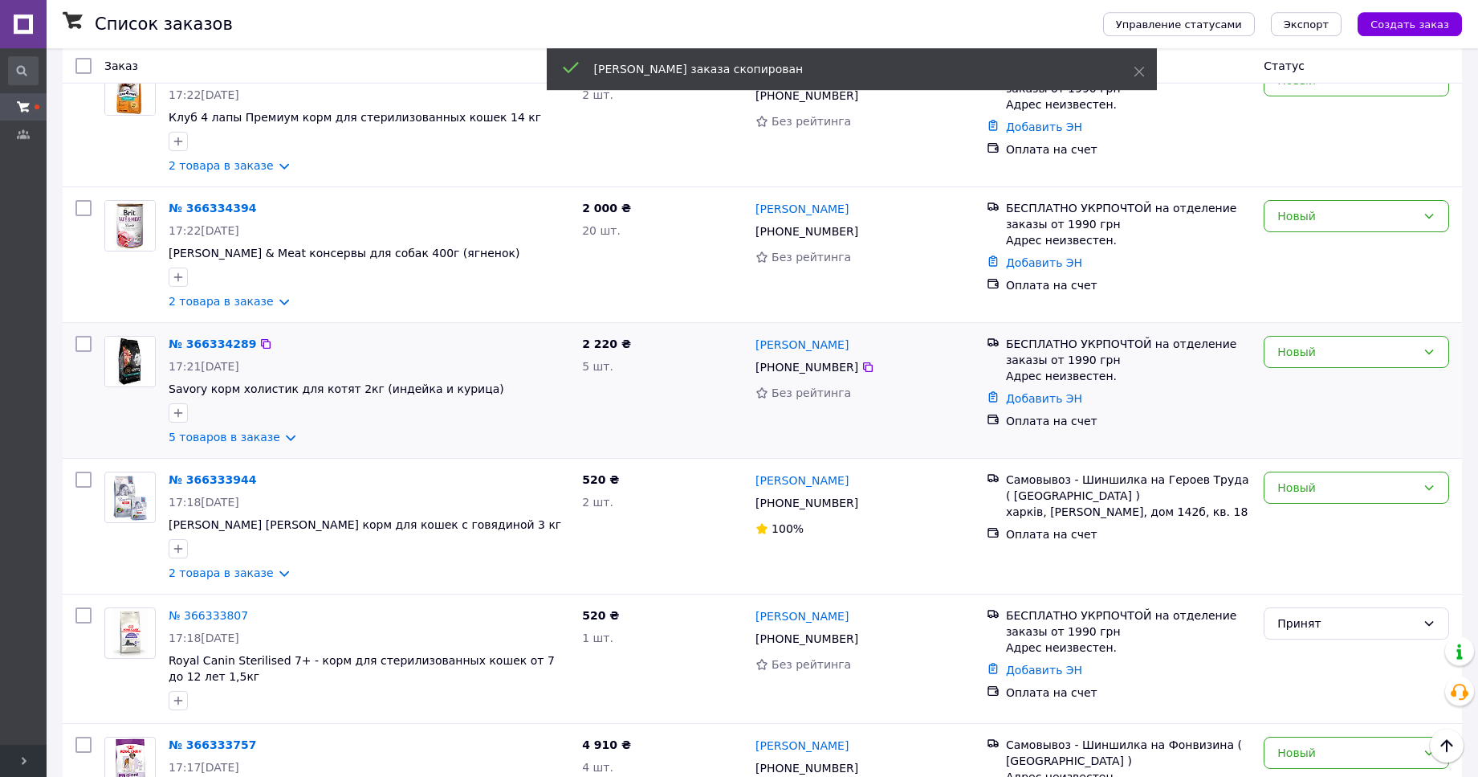
scroll to position [82, 0]
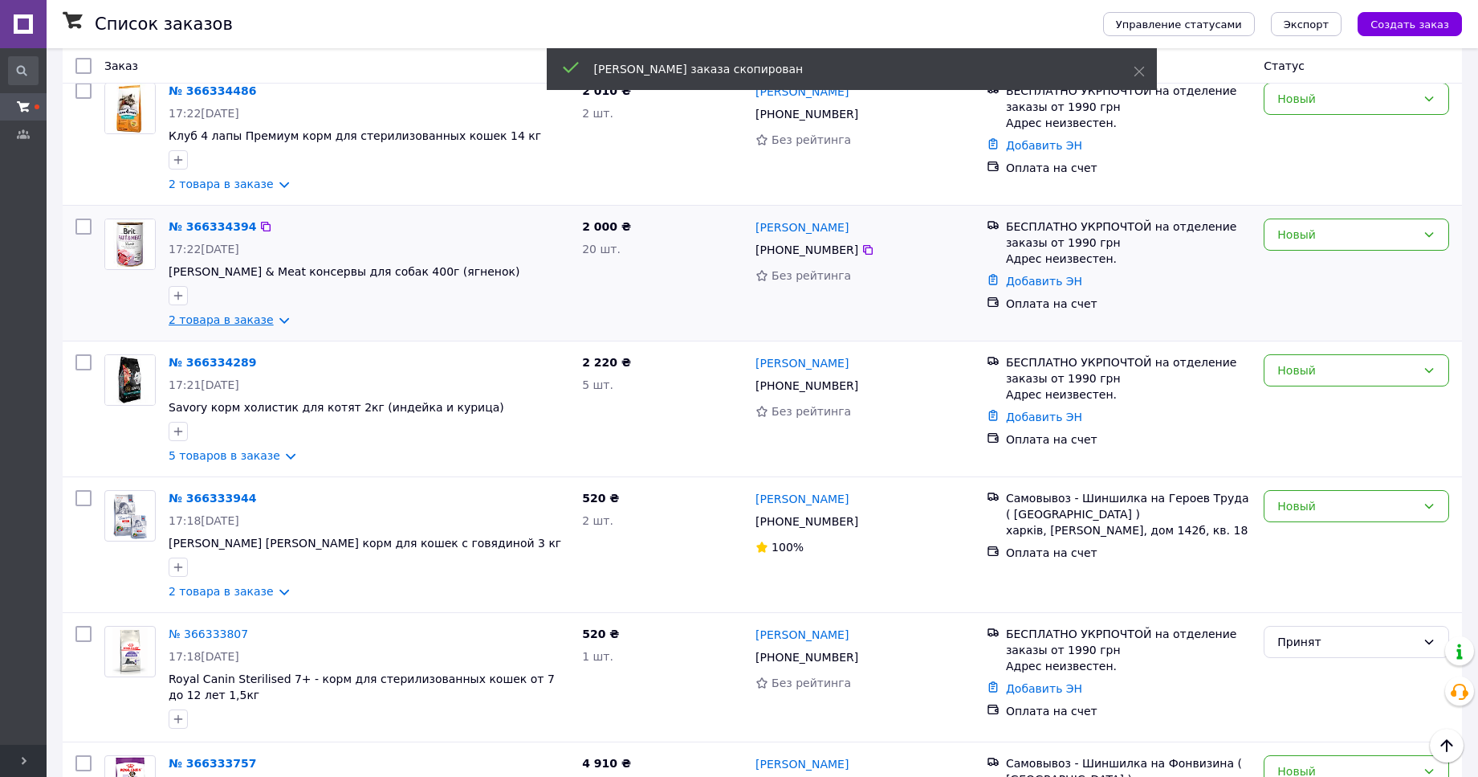
click at [251, 324] on link "2 товара в заказе" at bounding box center [221, 319] width 105 height 13
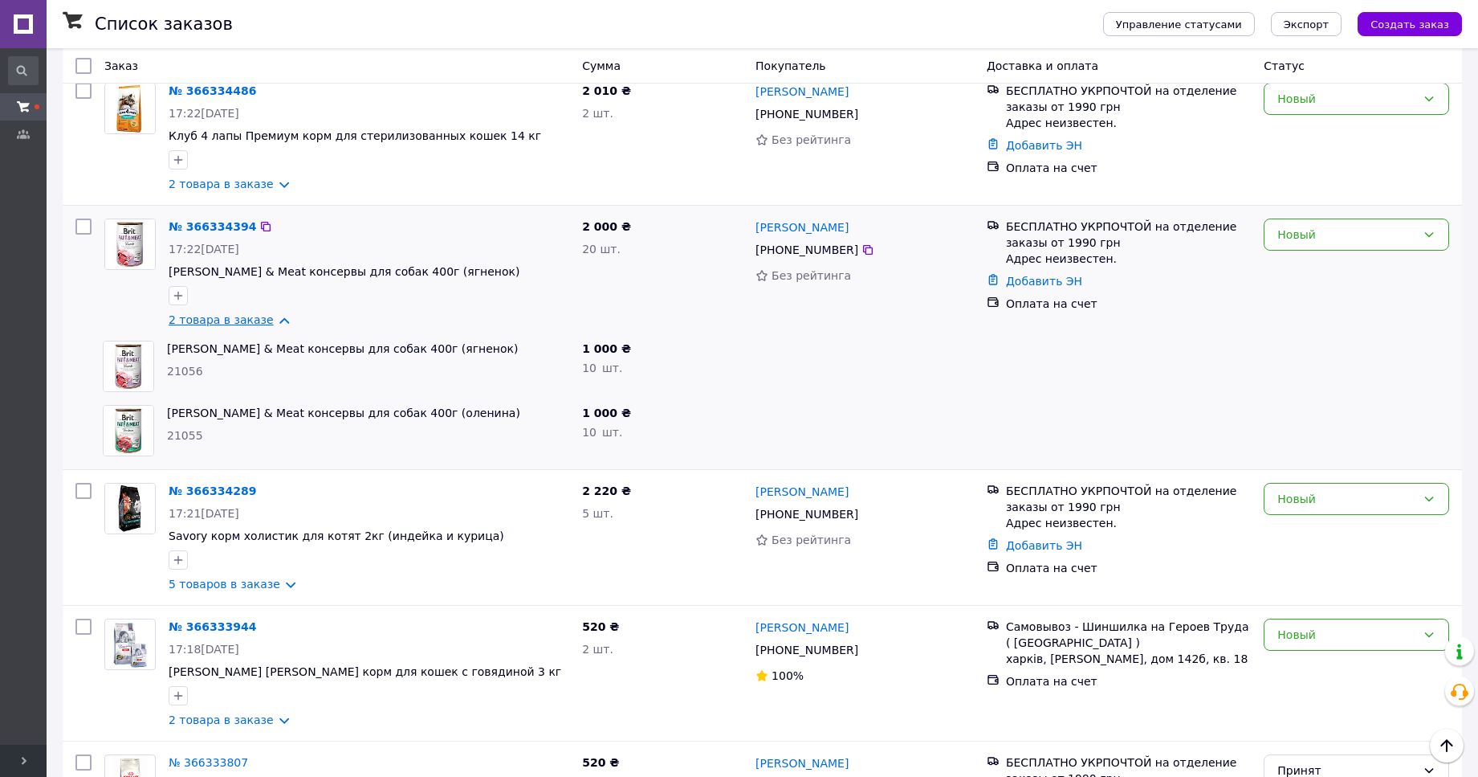
click at [249, 323] on link "2 товара в заказе" at bounding box center [221, 319] width 105 height 13
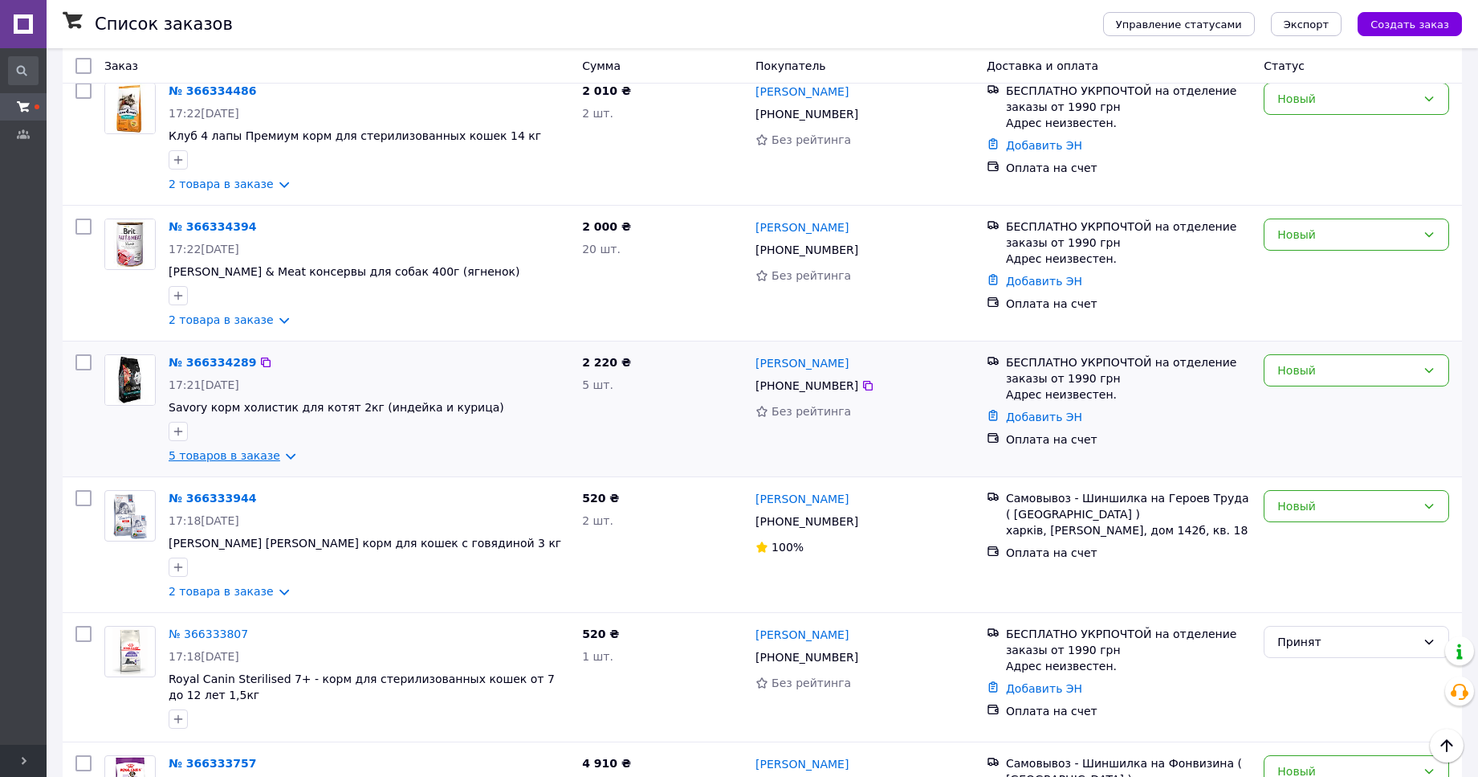
click at [261, 461] on link "5 товаров в заказе" at bounding box center [225, 455] width 112 height 13
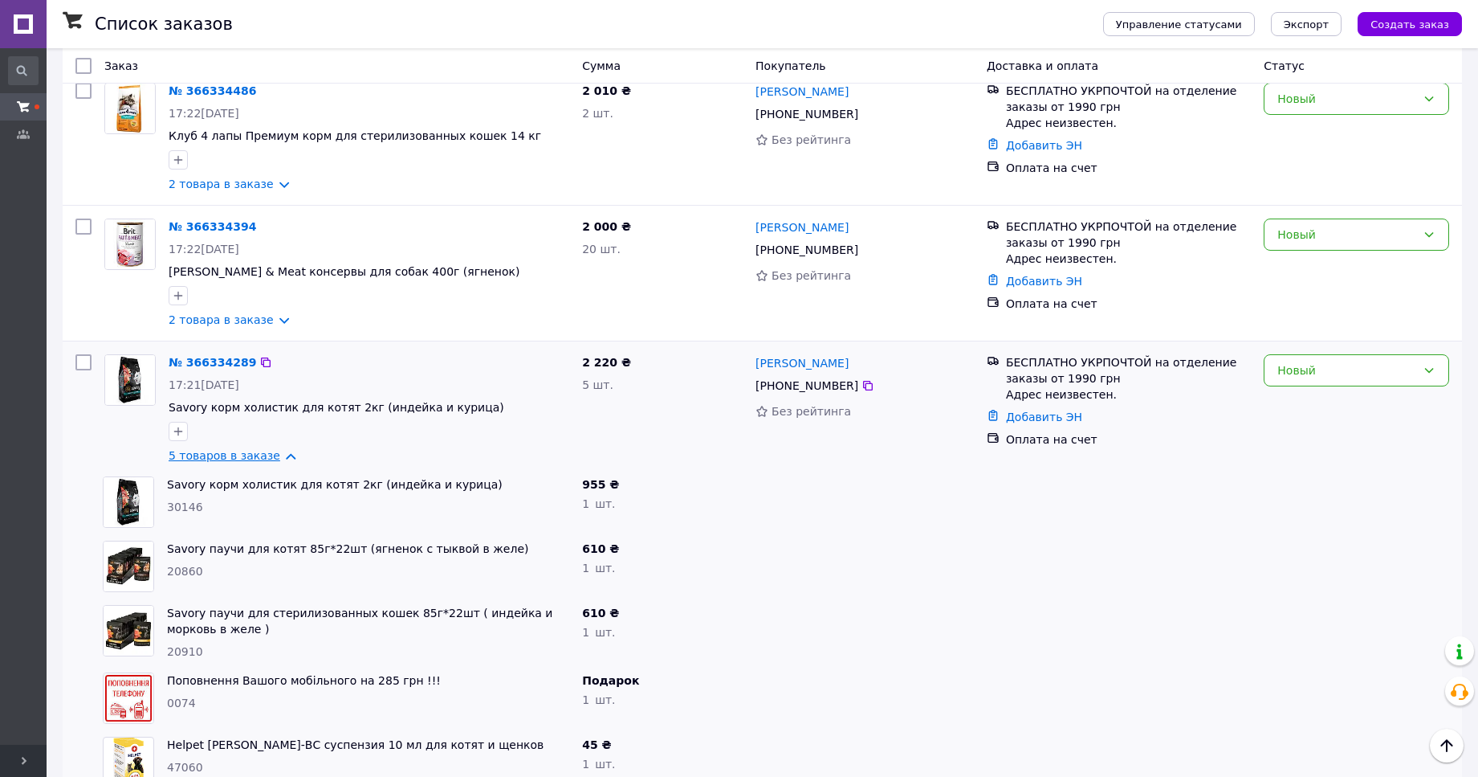
click at [261, 460] on link "5 товаров в заказе" at bounding box center [225, 455] width 112 height 13
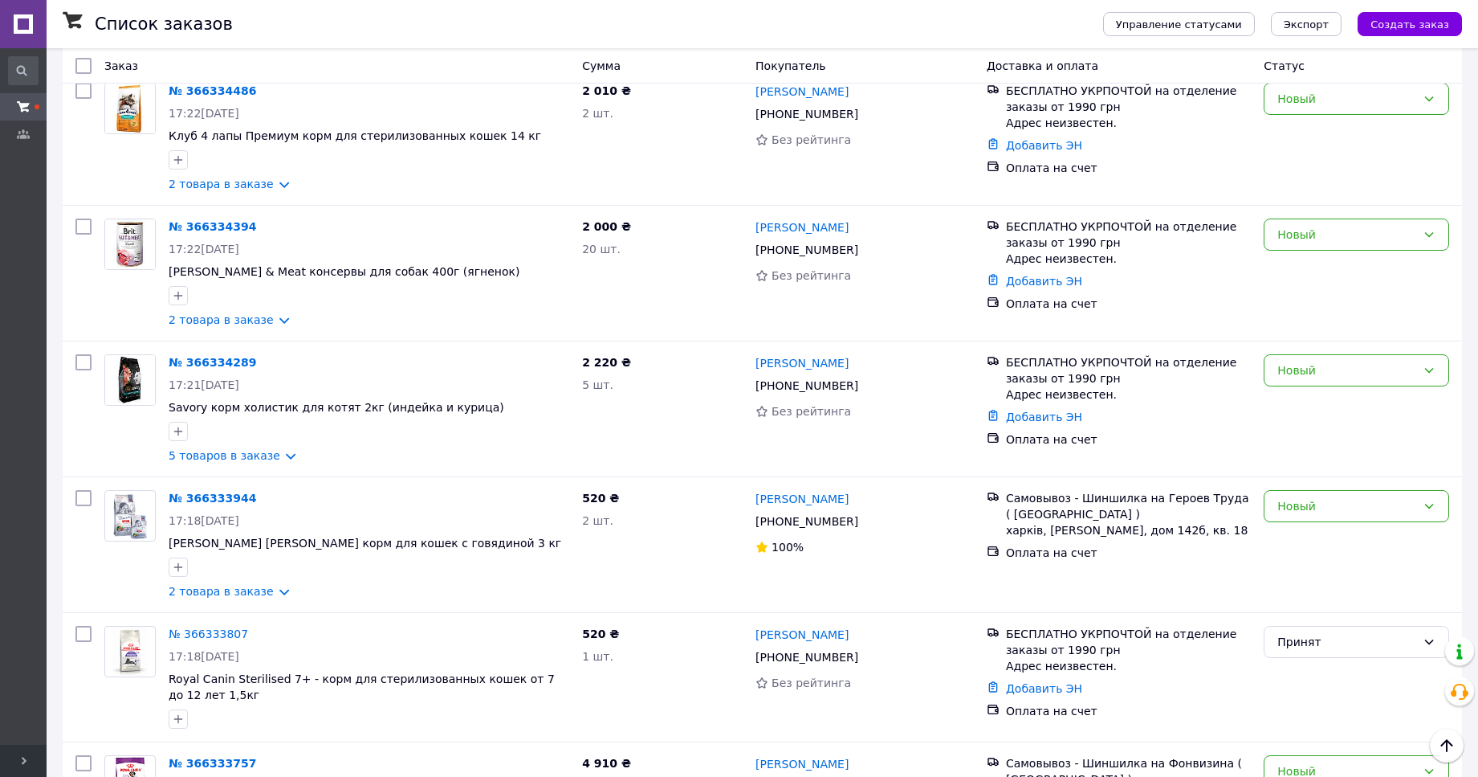
scroll to position [0, 0]
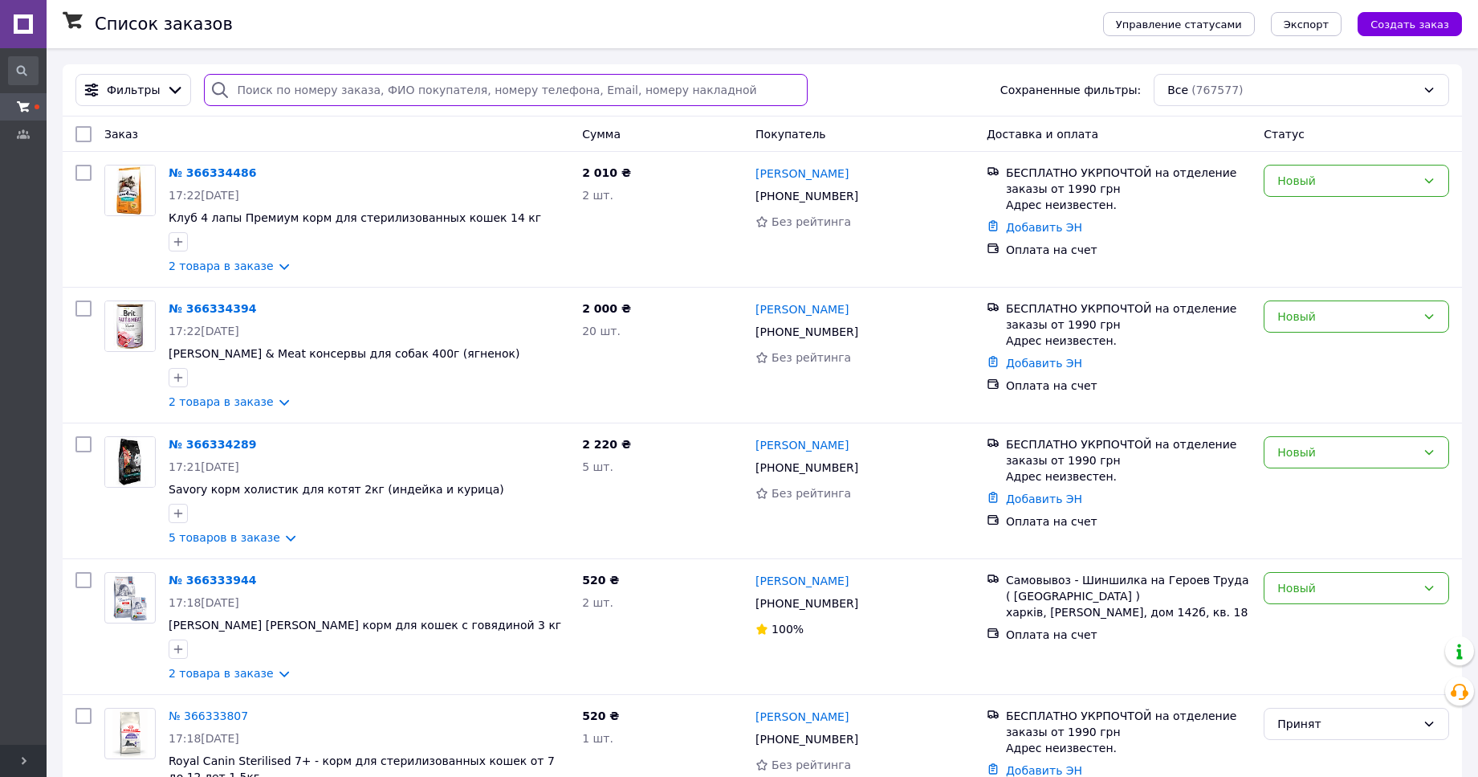
click at [283, 100] on input "search" at bounding box center [506, 90] width 604 height 32
paste input "366331643"
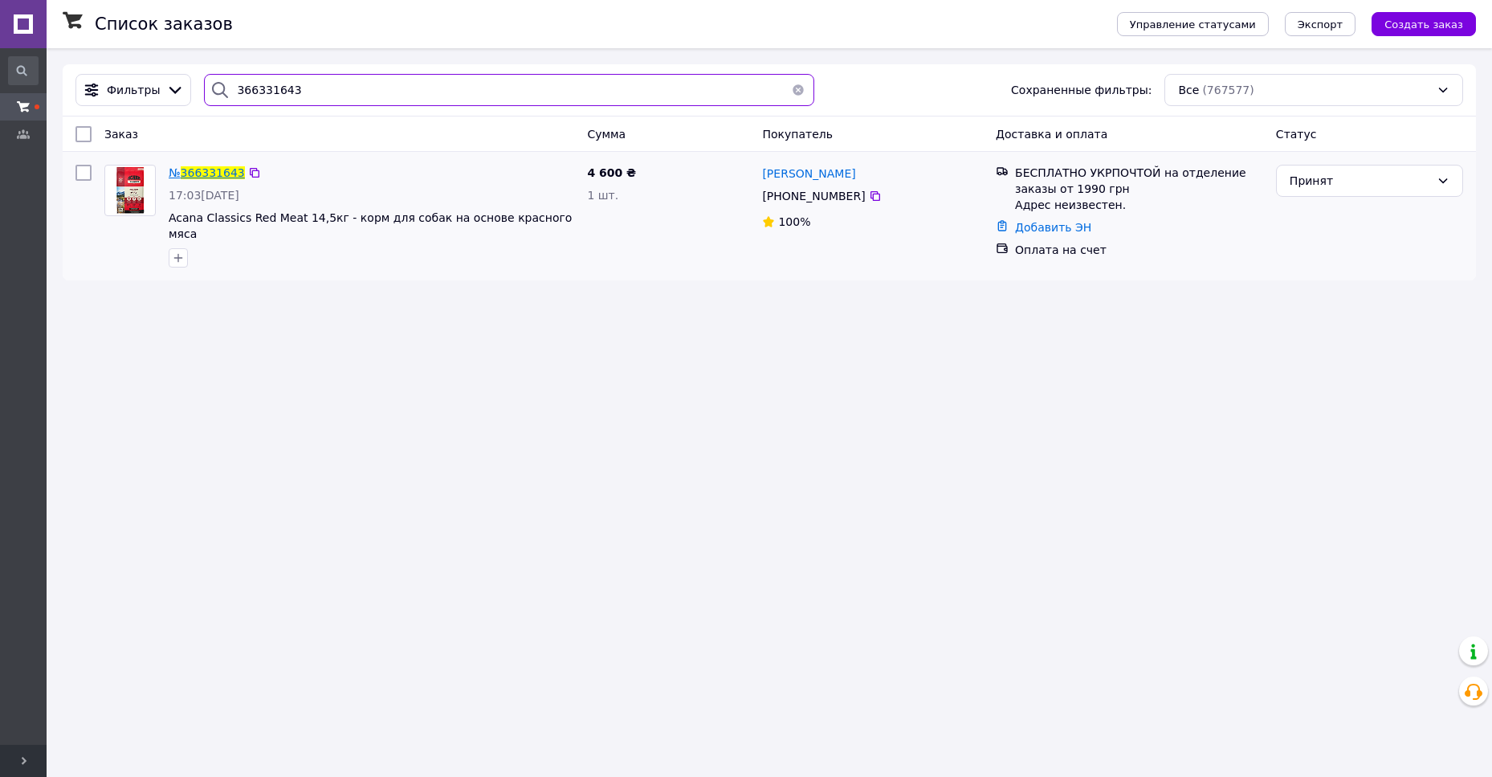
type input "366331643"
click at [208, 169] on span "366331643" at bounding box center [213, 172] width 64 height 13
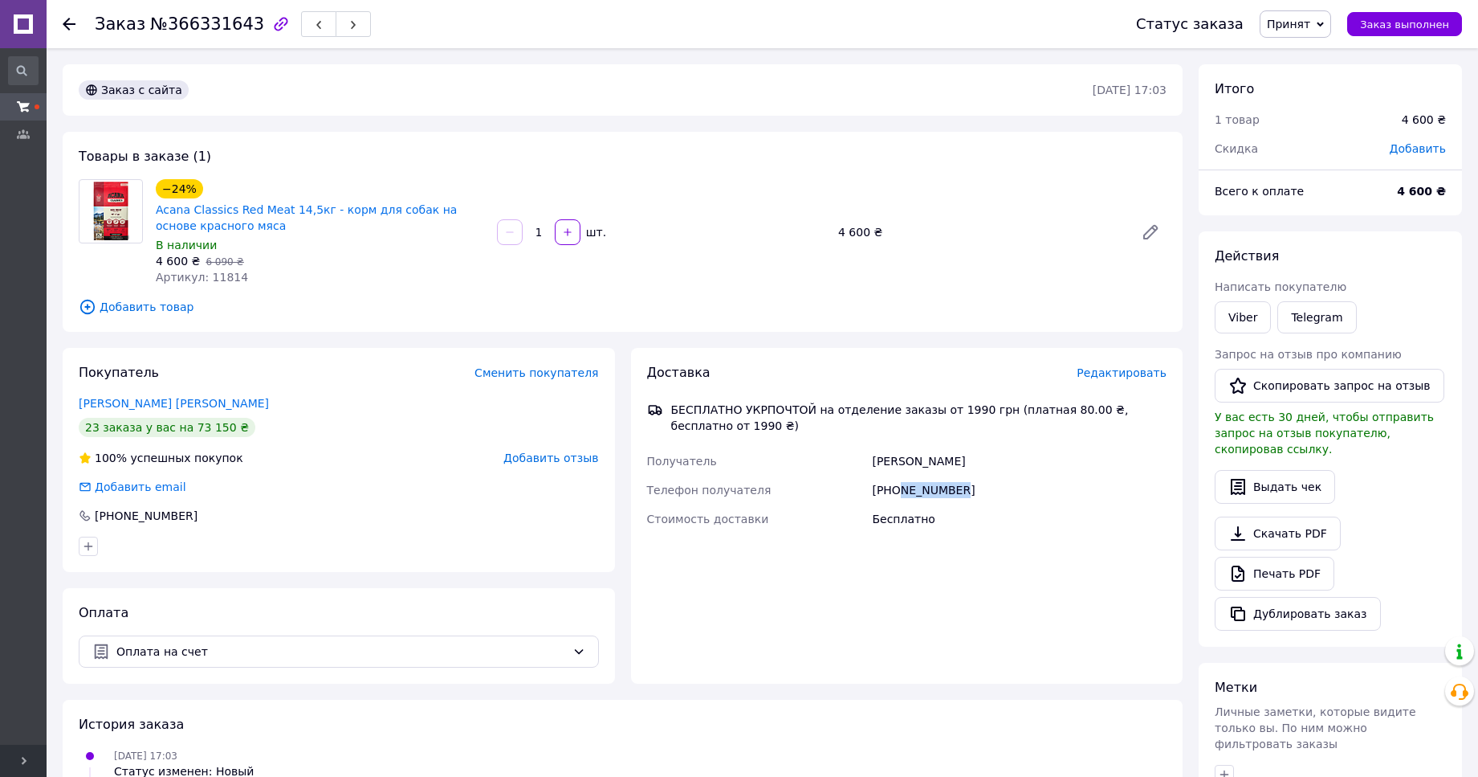
drag, startPoint x: 948, startPoint y: 478, endPoint x: 897, endPoint y: 487, distance: 51.5
click at [897, 487] on div "+380953052947" at bounding box center [1019, 489] width 301 height 29
copy div "953052947"
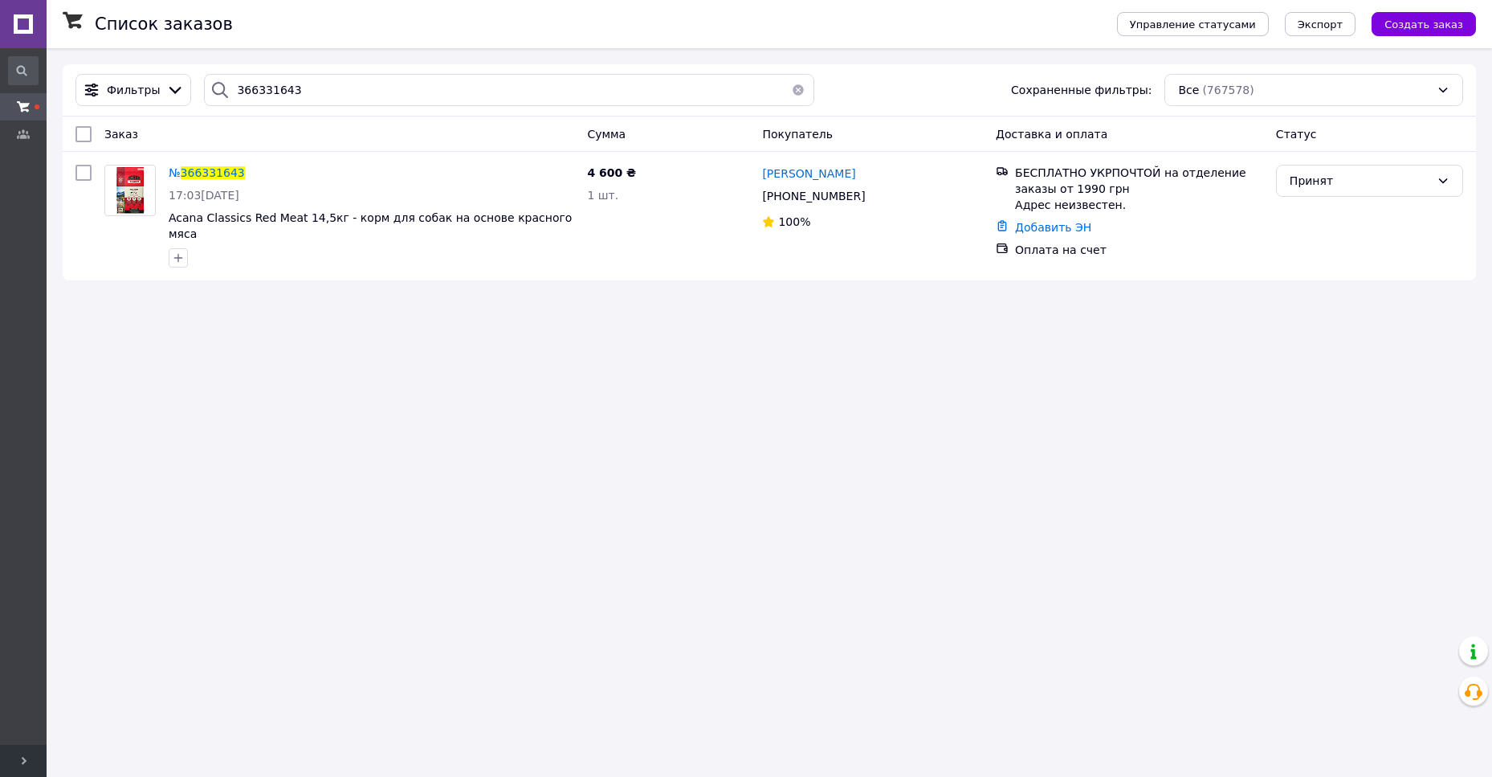
click at [787, 90] on button "button" at bounding box center [798, 90] width 32 height 32
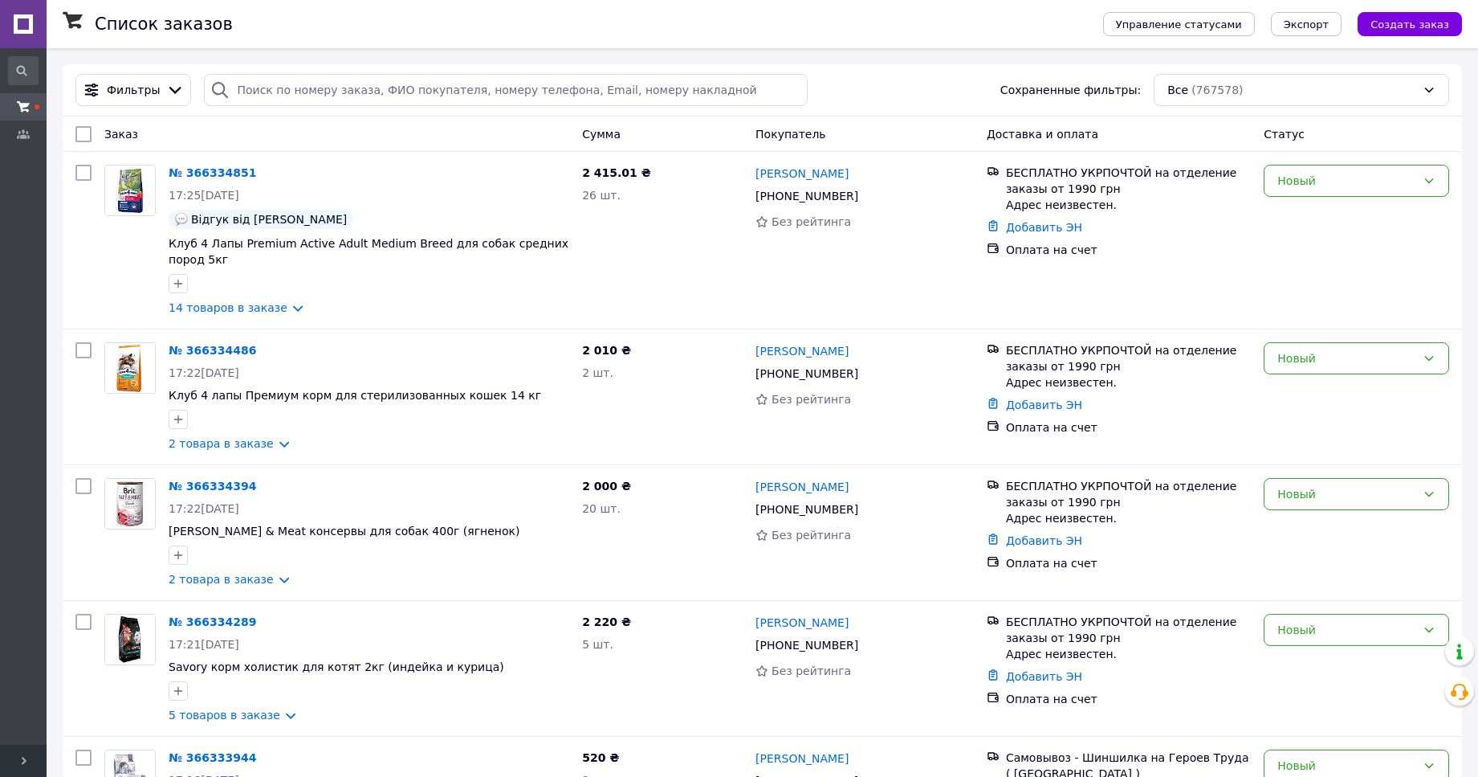
click at [935, 93] on div "Фильтры Сохраненные фильтры: Все (767578)" at bounding box center [762, 90] width 1387 height 32
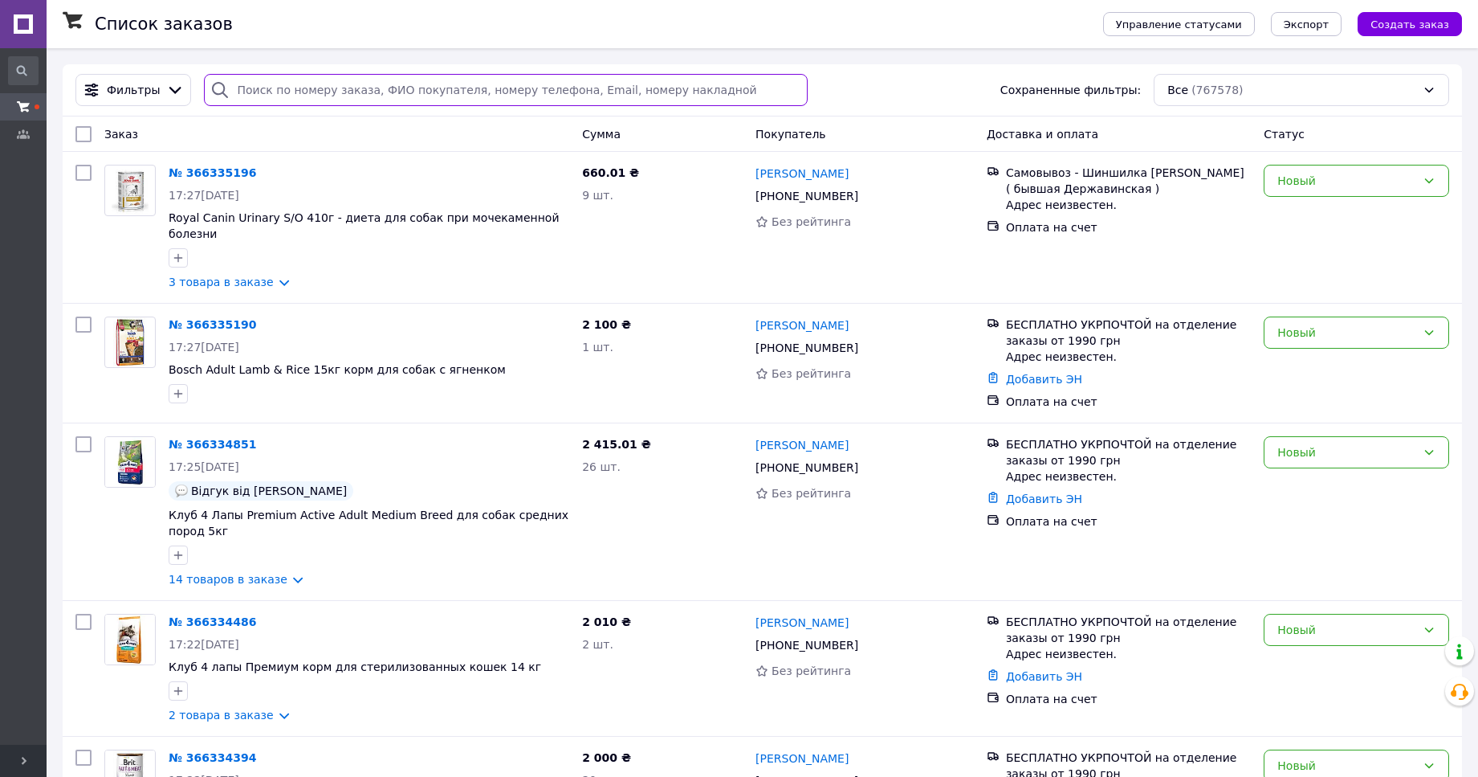
click at [391, 95] on input "search" at bounding box center [506, 90] width 604 height 32
paste input "366247732"
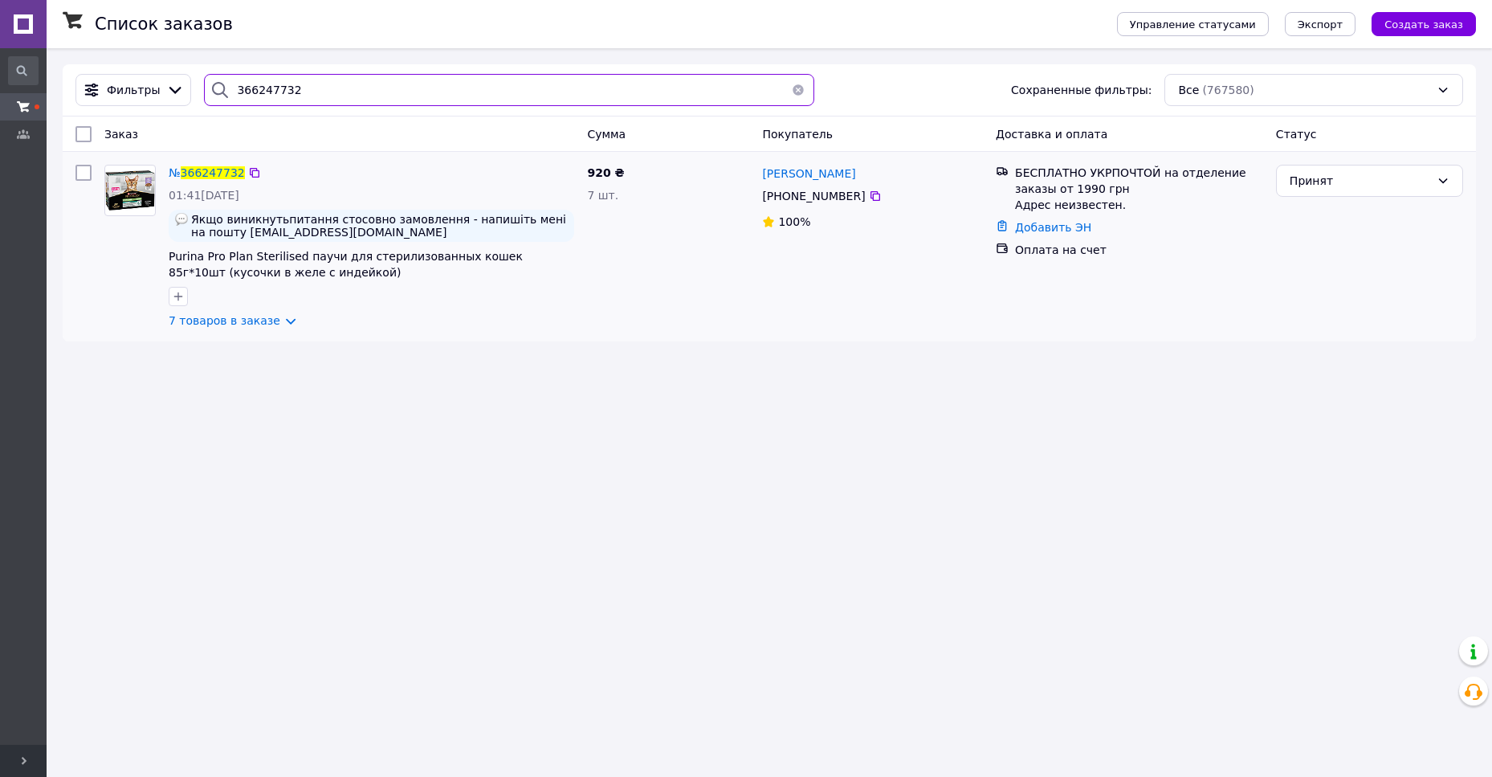
type input "366247732"
click at [204, 182] on div "№ 366247732" at bounding box center [206, 172] width 79 height 19
click at [207, 177] on span "366247732" at bounding box center [213, 172] width 64 height 13
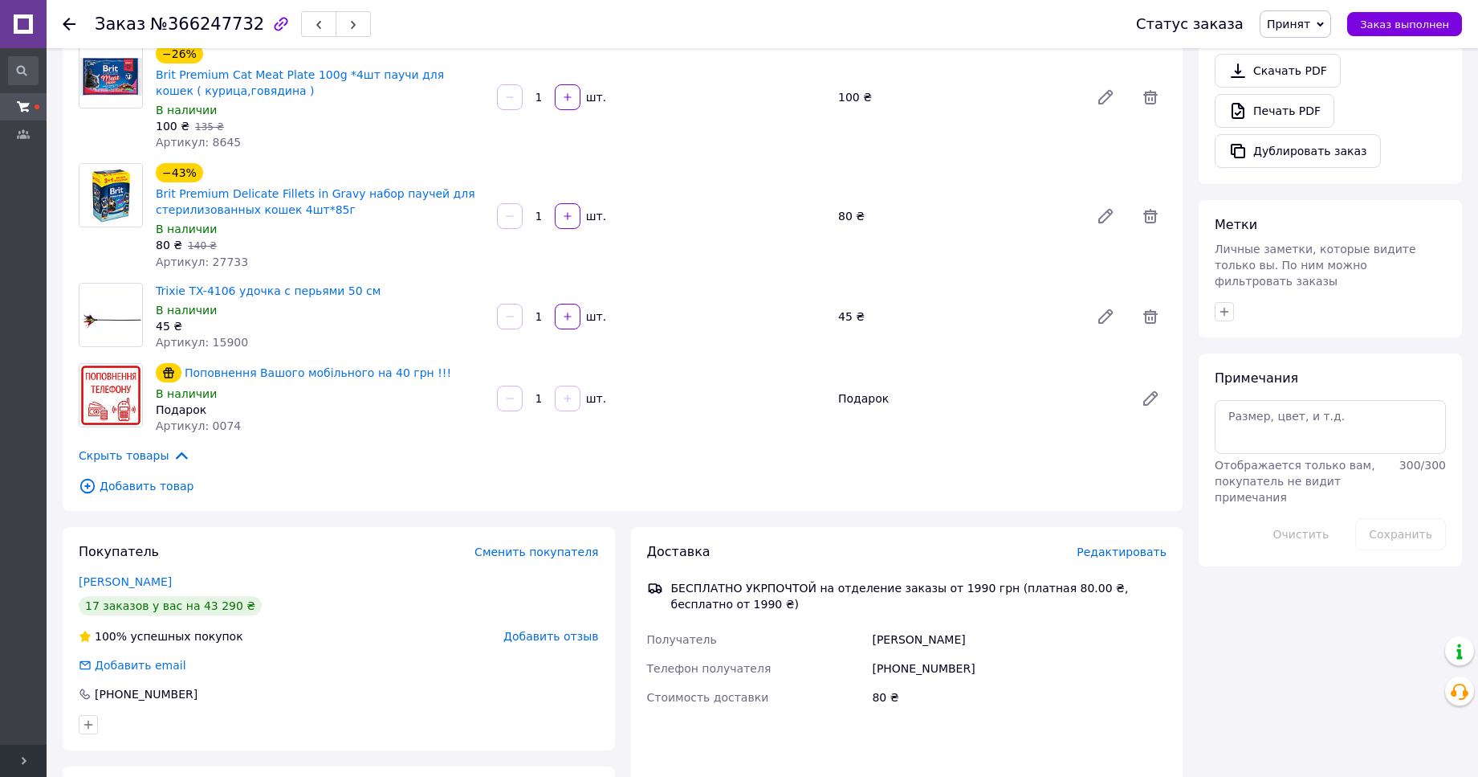
scroll to position [742, 0]
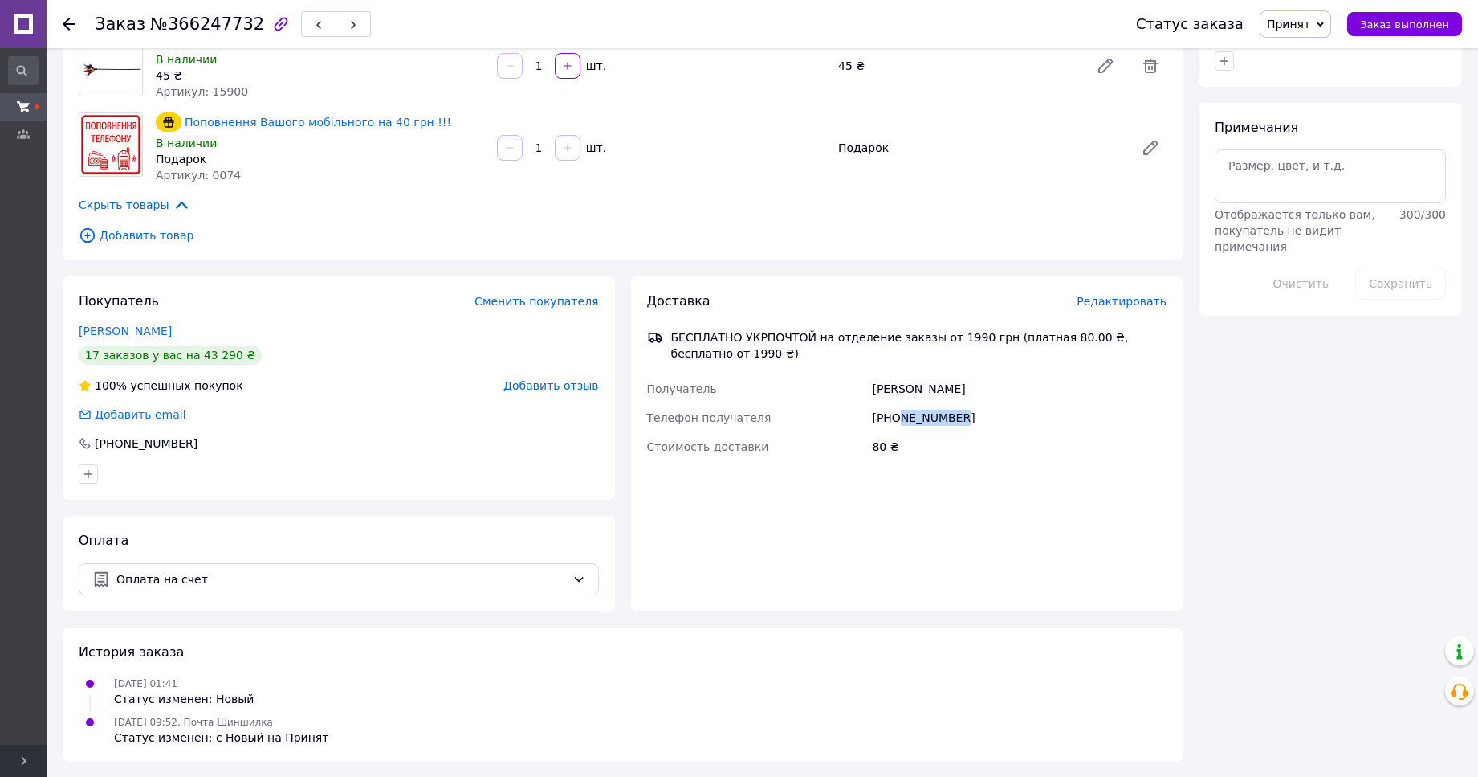
drag, startPoint x: 954, startPoint y: 416, endPoint x: 899, endPoint y: 419, distance: 54.7
click at [899, 419] on div "+380631064634" at bounding box center [1019, 417] width 301 height 29
copy div "631064634"
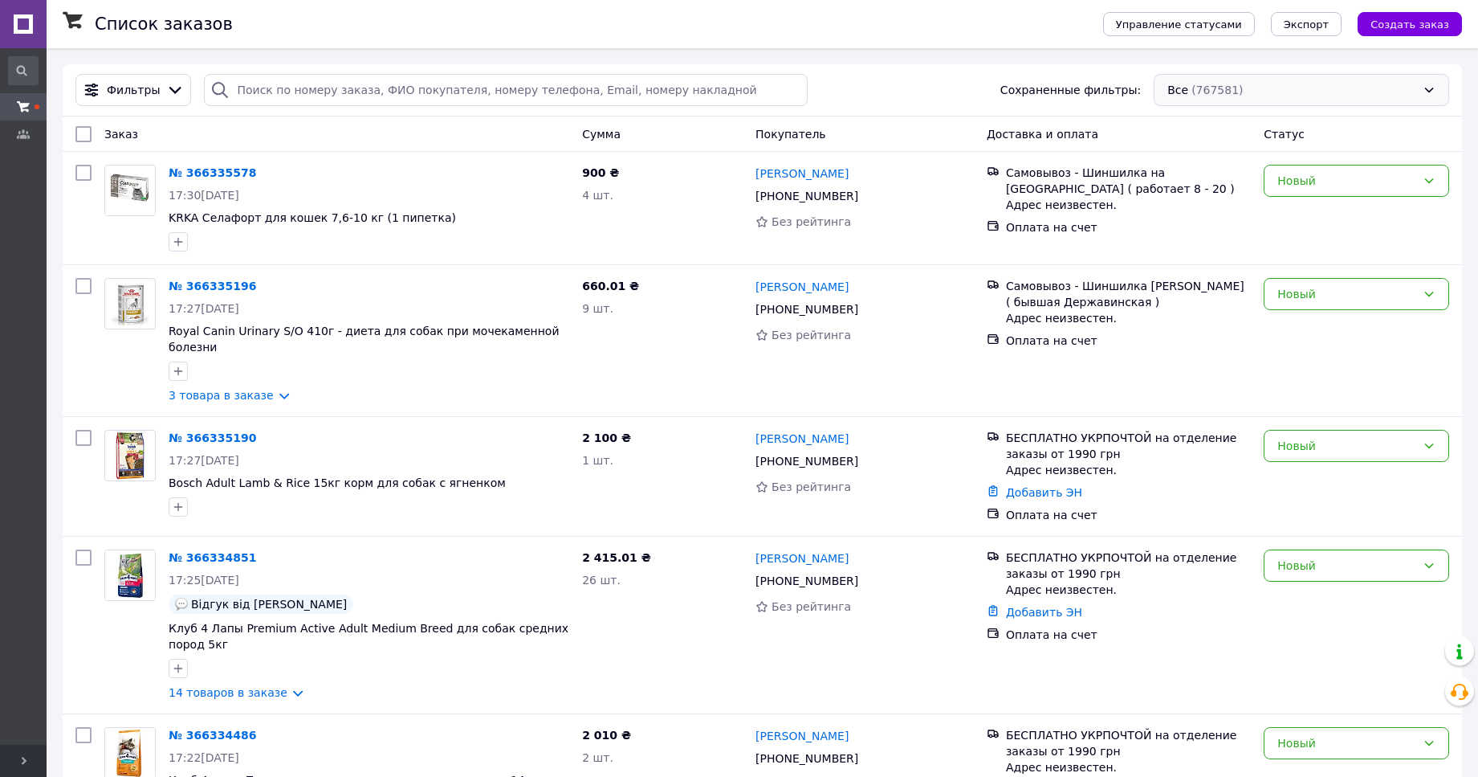
click at [1226, 87] on div "Все (767581)" at bounding box center [1302, 90] width 296 height 32
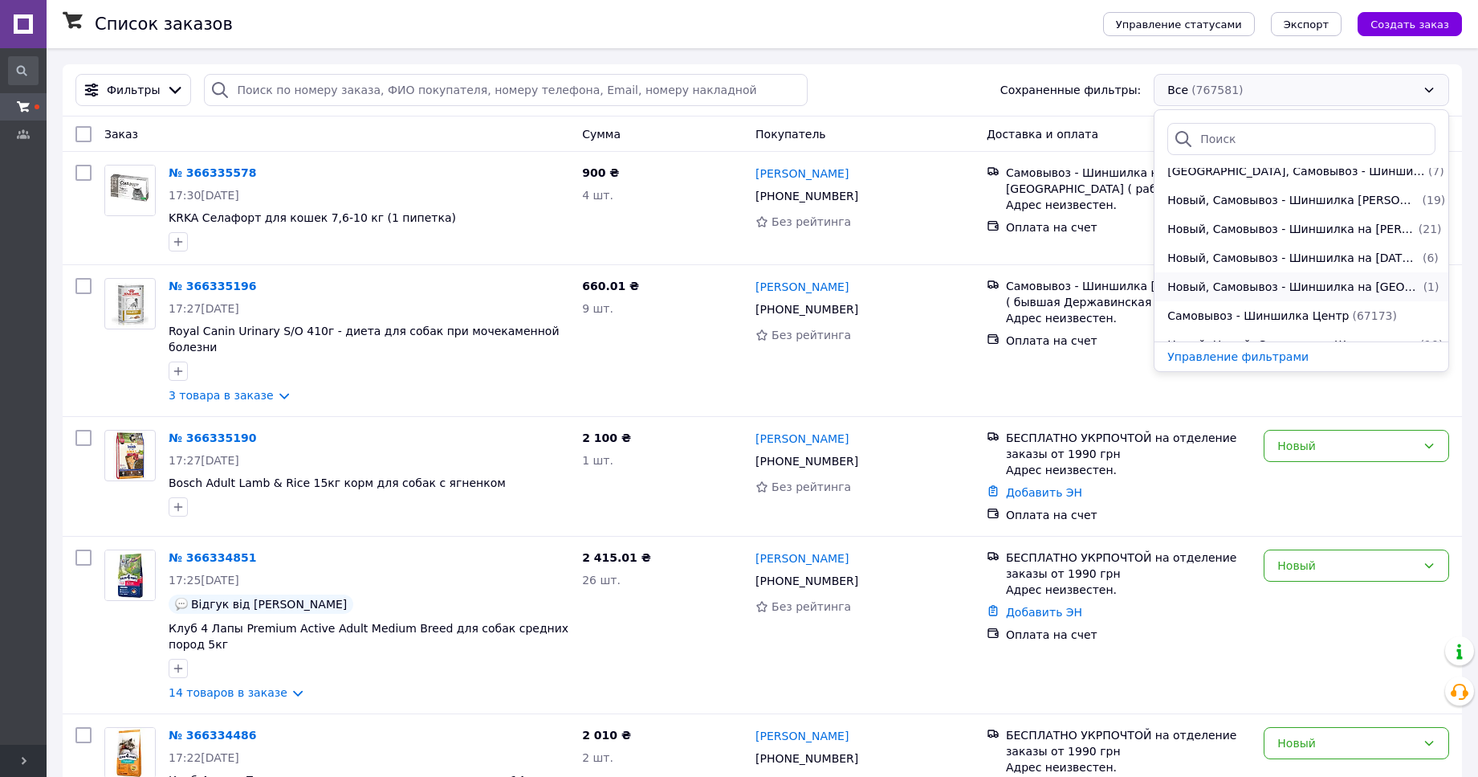
scroll to position [275, 0]
click at [920, 75] on div "Фильтры Сохраненные фильтры: Все (767581) Все (767581) Новый (180) [GEOGRAPHIC_…" at bounding box center [762, 90] width 1387 height 32
